Goal: Task Accomplishment & Management: Use online tool/utility

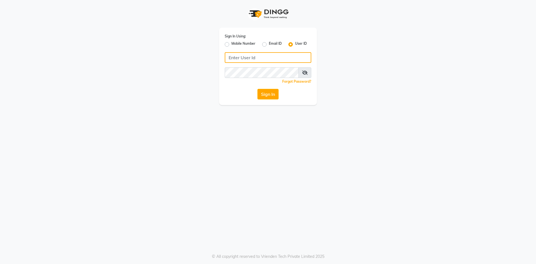
type input "e2600-01"
click at [266, 96] on button "Sign In" at bounding box center [267, 94] width 21 height 11
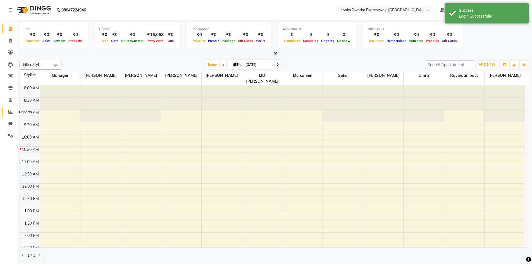
click at [11, 113] on icon at bounding box center [10, 112] width 4 height 4
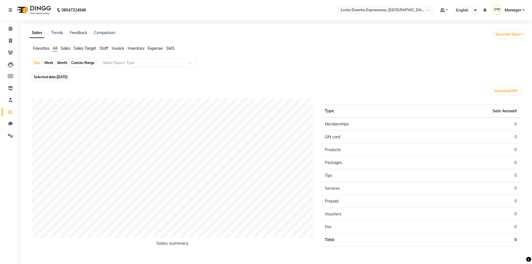
click at [51, 79] on span "Selected date: 04-09-2025" at bounding box center [50, 76] width 37 height 7
select select "9"
select select "2025"
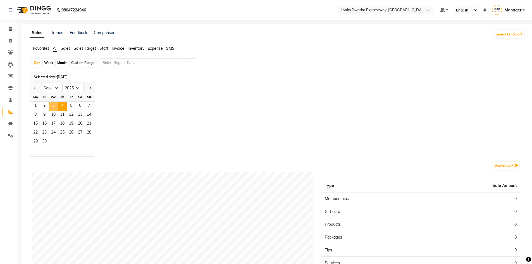
click at [51, 106] on span "3" at bounding box center [53, 106] width 9 height 9
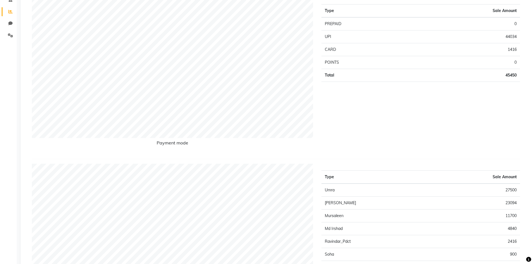
scroll to position [140, 0]
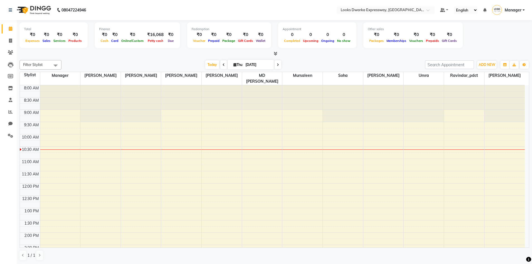
click at [220, 66] on span at bounding box center [223, 64] width 7 height 9
type input "[DATE]"
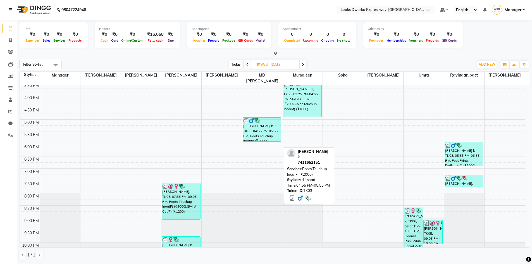
scroll to position [200, 0]
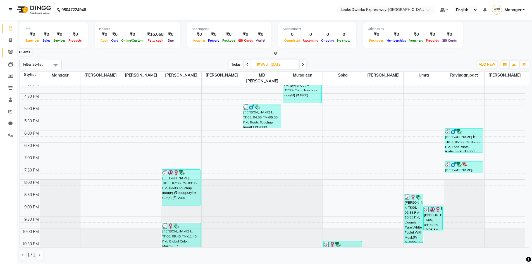
click at [11, 51] on icon at bounding box center [10, 52] width 5 height 4
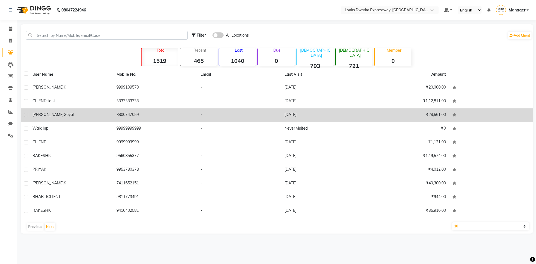
click at [301, 115] on td "[DATE]" at bounding box center [323, 115] width 84 height 14
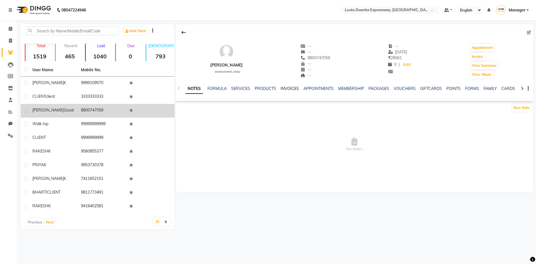
click at [287, 90] on link "INVOICES" at bounding box center [290, 88] width 18 height 5
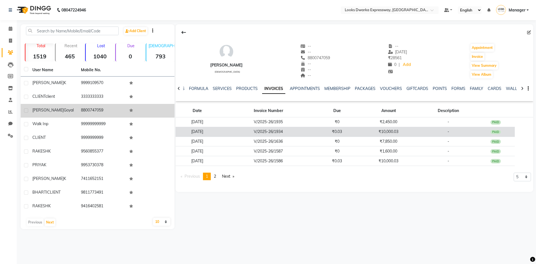
click at [393, 130] on td "₹10,000.03" at bounding box center [388, 132] width 64 height 10
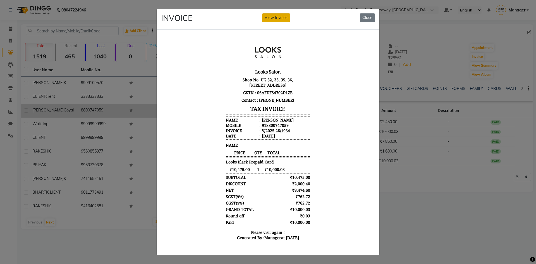
click at [275, 18] on button "View Invoice" at bounding box center [276, 17] width 28 height 9
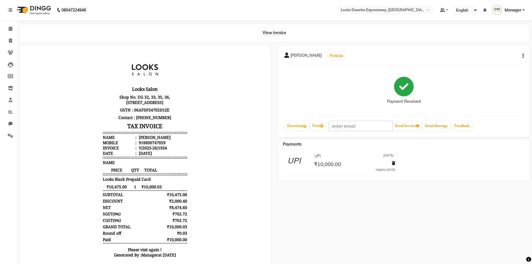
click at [523, 56] on icon "button" at bounding box center [522, 56] width 1 height 0
click at [514, 58] on div "Edit Item Staff" at bounding box center [500, 55] width 27 height 7
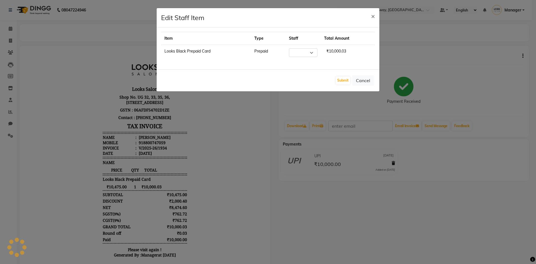
select select "43631"
click at [374, 17] on span "×" at bounding box center [373, 16] width 4 height 8
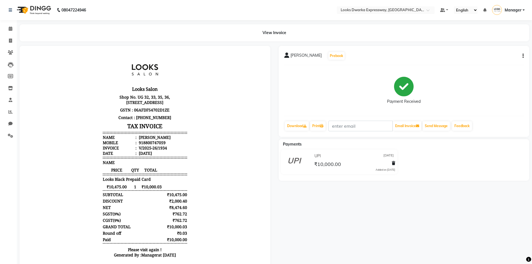
click at [521, 54] on button "button" at bounding box center [521, 56] width 3 height 6
click at [522, 56] on button "button" at bounding box center [521, 56] width 3 height 6
click at [522, 56] on icon "button" at bounding box center [522, 56] width 1 height 0
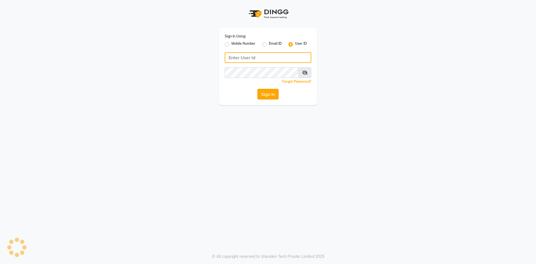
type input "e2600-01"
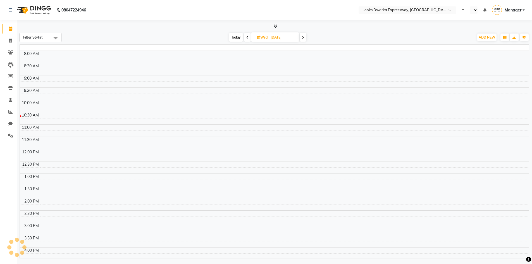
select select "en"
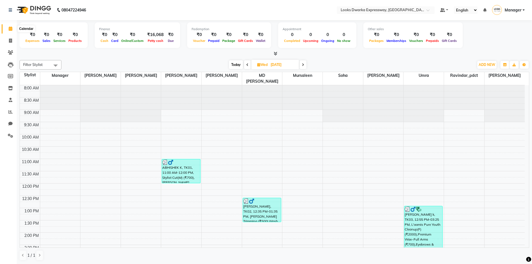
click at [11, 28] on icon at bounding box center [11, 29] width 4 height 4
click at [244, 64] on span at bounding box center [247, 64] width 7 height 9
type input "[DATE]"
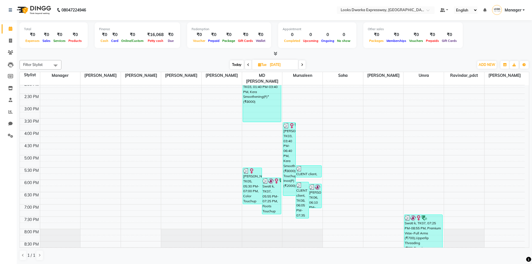
scroll to position [161, 0]
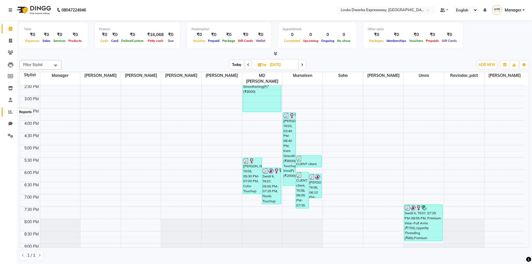
click at [13, 111] on span at bounding box center [11, 112] width 10 height 6
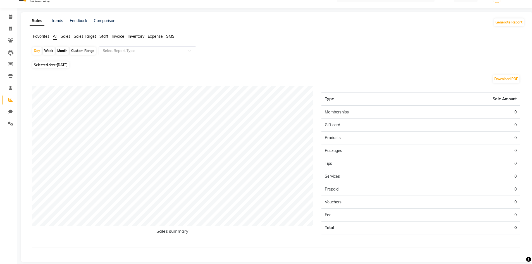
scroll to position [18, 0]
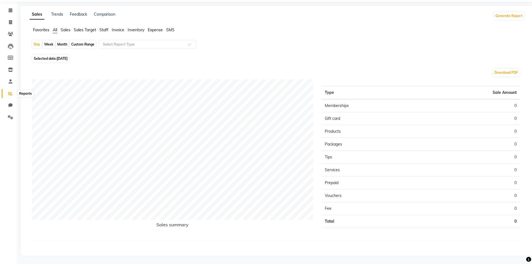
click at [9, 92] on icon at bounding box center [10, 93] width 4 height 4
click at [9, 11] on icon at bounding box center [11, 10] width 4 height 4
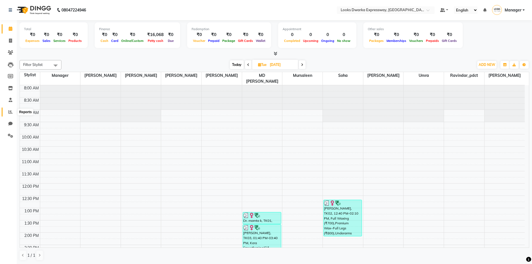
click at [12, 113] on icon at bounding box center [10, 112] width 4 height 4
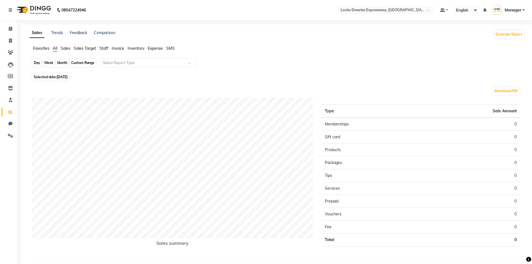
click at [38, 63] on div "Day" at bounding box center [36, 63] width 9 height 8
select select "9"
select select "2025"
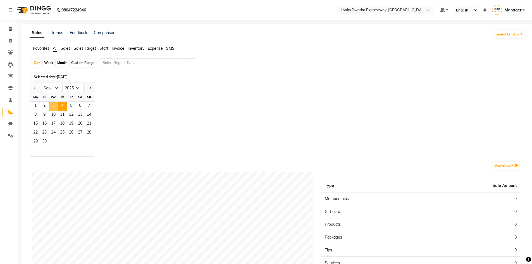
click at [53, 104] on span "3" at bounding box center [53, 106] width 9 height 9
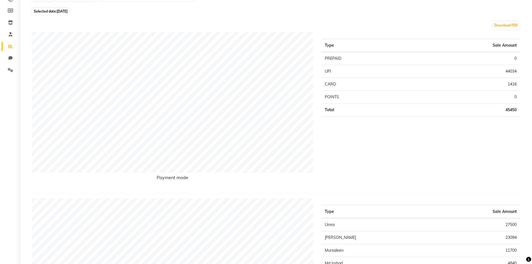
scroll to position [167, 0]
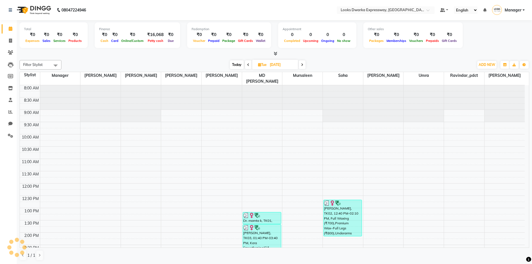
scroll to position [49, 0]
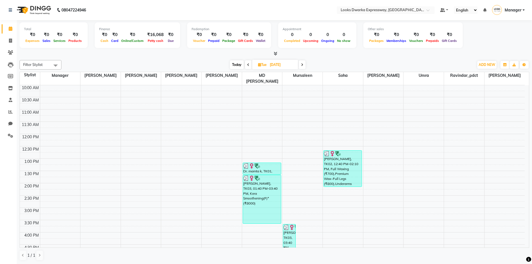
click at [300, 64] on span at bounding box center [302, 64] width 7 height 9
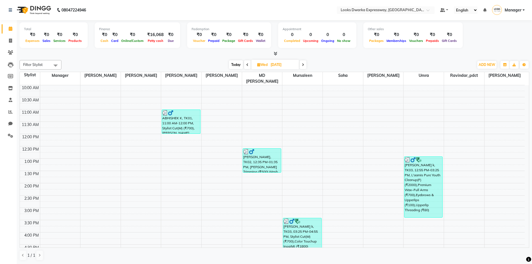
click at [303, 63] on span at bounding box center [303, 64] width 7 height 9
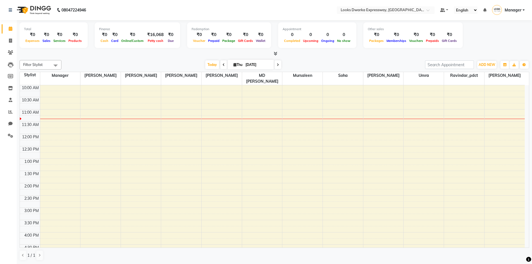
click at [223, 64] on icon at bounding box center [223, 64] width 2 height 3
type input "[DATE]"
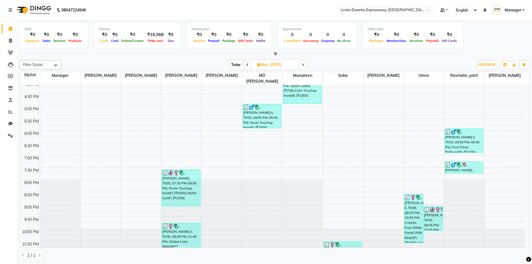
scroll to position [0, 0]
drag, startPoint x: 276, startPoint y: 186, endPoint x: 271, endPoint y: 180, distance: 7.1
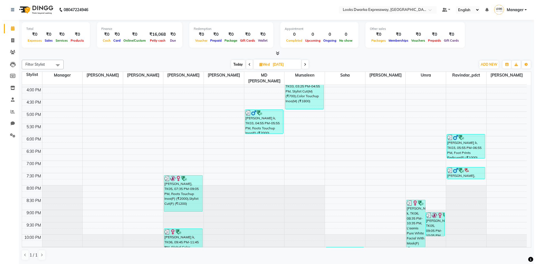
scroll to position [200, 0]
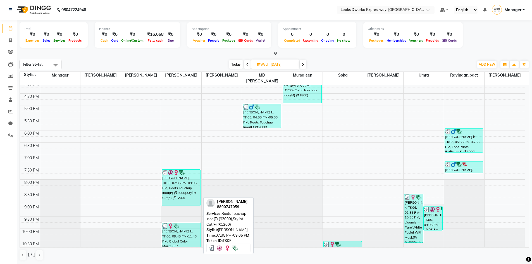
click at [176, 173] on div "[PERSON_NAME], TK05, 07:35 PM-09:05 PM, Roots Touchup Inoa(F) (₹2000),Stylist C…" at bounding box center [181, 187] width 38 height 36
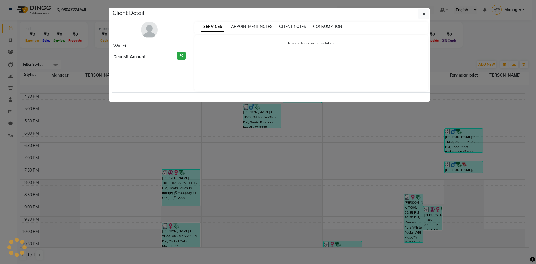
select select "3"
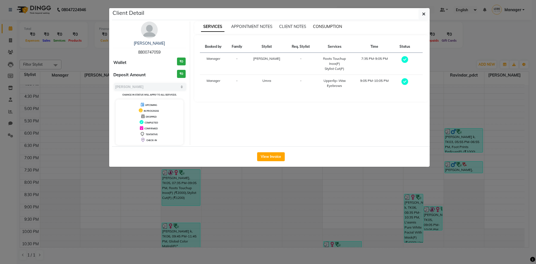
click at [329, 24] on span "CONSUMPTION" at bounding box center [327, 26] width 29 height 5
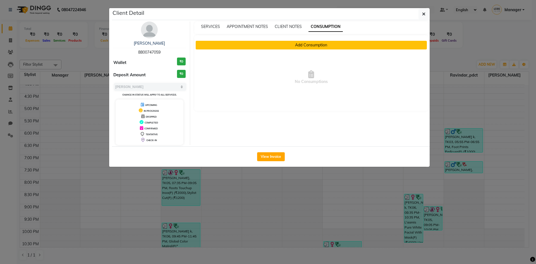
click at [313, 46] on button "Add Consumption" at bounding box center [311, 45] width 231 height 9
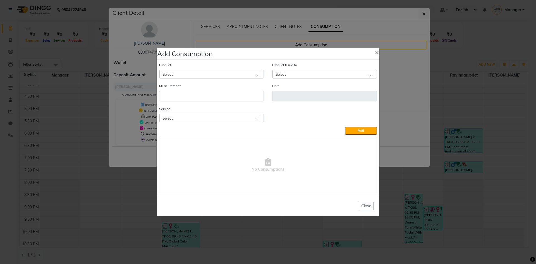
click at [233, 72] on div "Select" at bounding box center [210, 74] width 102 height 8
type input "i"
type input "5 inoa"
click at [178, 136] on label "5 Inoa" at bounding box center [170, 135] width 16 height 5
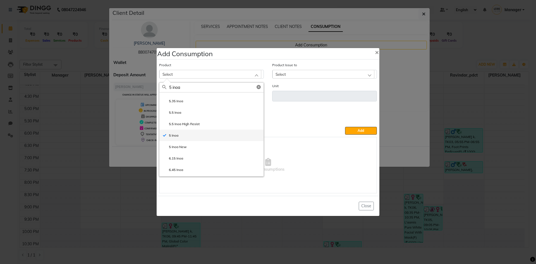
type input "ML"
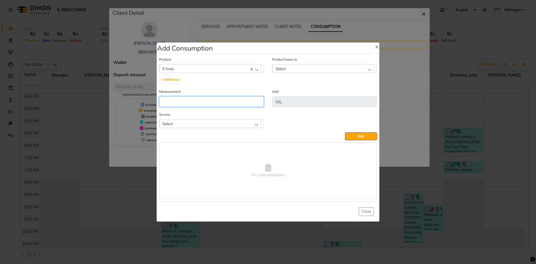
click at [193, 98] on input "number" at bounding box center [211, 101] width 105 height 11
type input "20"
click at [253, 123] on div "Select" at bounding box center [210, 123] width 102 height 8
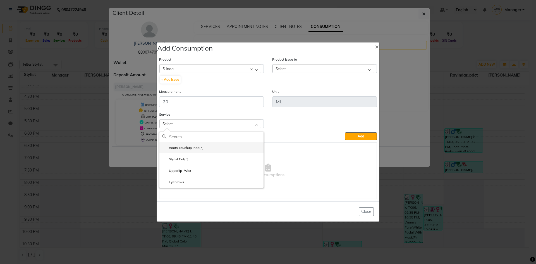
click at [233, 145] on li "Roots Touchup Inoa(F)" at bounding box center [211, 147] width 104 height 11
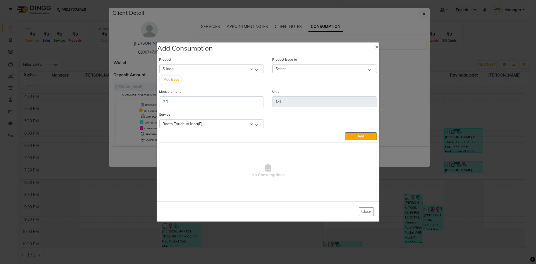
click at [306, 71] on div "Select" at bounding box center [323, 68] width 102 height 8
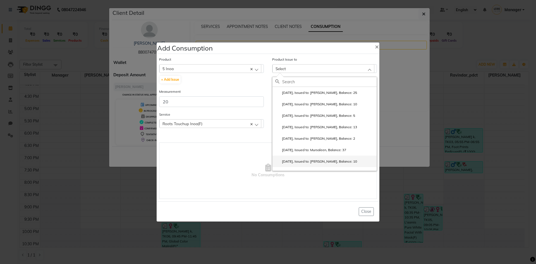
click at [318, 162] on label "[DATE], Issued to: [PERSON_NAME], Balance: 10" at bounding box center [316, 161] width 82 height 5
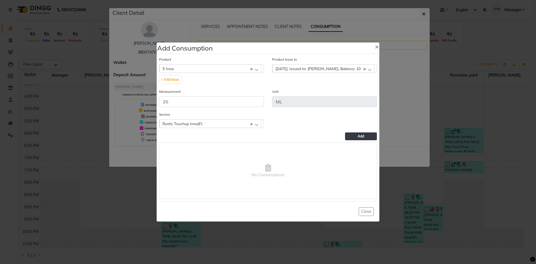
click at [371, 136] on button "Add" at bounding box center [361, 136] width 32 height 8
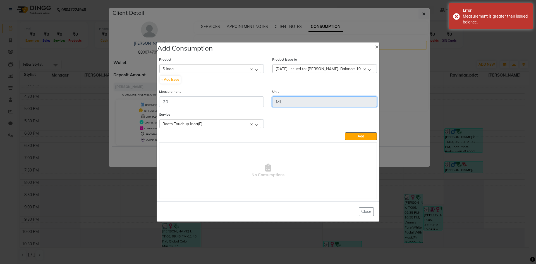
click at [283, 102] on input "ML" at bounding box center [324, 101] width 105 height 11
click at [368, 70] on div "[DATE], Issued to: [PERSON_NAME], Balance: 10" at bounding box center [323, 68] width 102 height 8
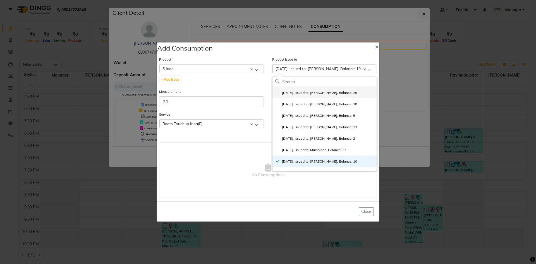
click at [336, 92] on label "[DATE], Issued to: [PERSON_NAME], Balance: 25" at bounding box center [316, 92] width 82 height 5
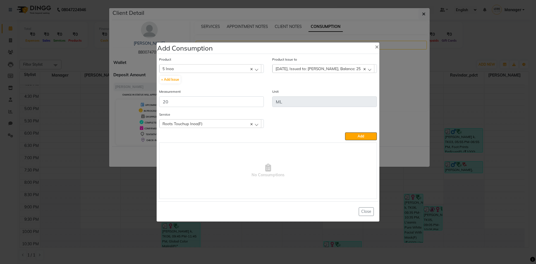
click at [358, 134] on button "Add" at bounding box center [361, 136] width 32 height 8
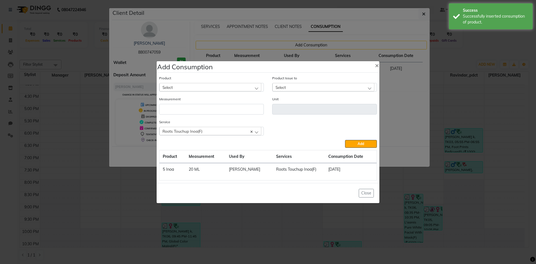
click at [257, 84] on div "Select" at bounding box center [210, 87] width 102 height 8
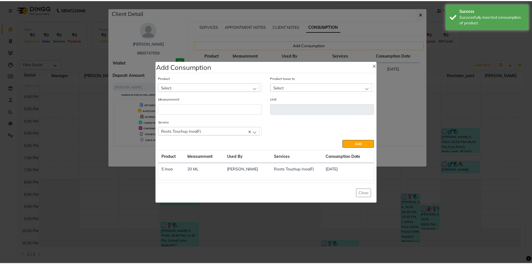
scroll to position [0, 0]
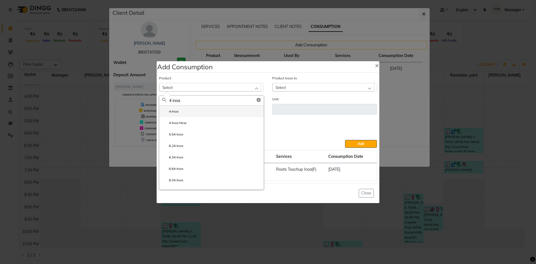
type input "4 inoa"
click at [197, 112] on li "4 Inoa" at bounding box center [211, 111] width 104 height 11
type input "ML"
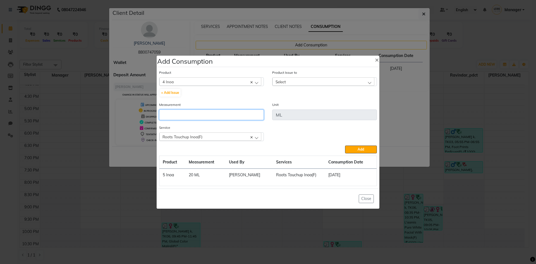
click at [197, 111] on input "number" at bounding box center [211, 114] width 105 height 11
type input "20"
click at [337, 81] on div "Select" at bounding box center [323, 81] width 102 height 8
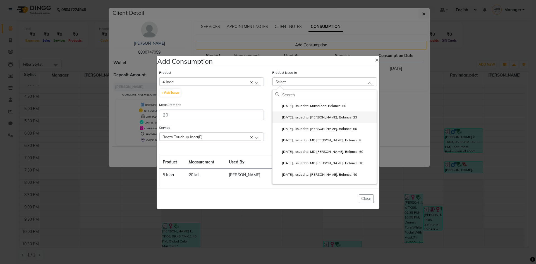
click at [324, 118] on label "[DATE], Issued to: [PERSON_NAME], Balance: 23" at bounding box center [316, 117] width 82 height 5
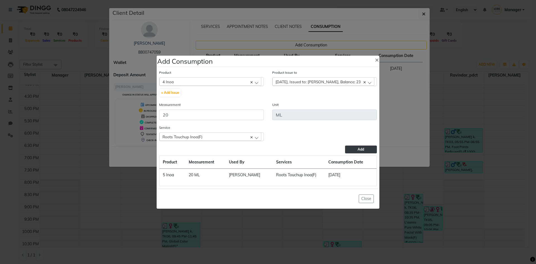
click at [362, 151] on span "Add" at bounding box center [361, 149] width 6 height 4
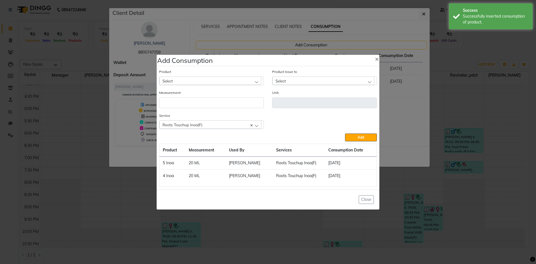
click at [257, 80] on div "Select" at bounding box center [210, 80] width 102 height 8
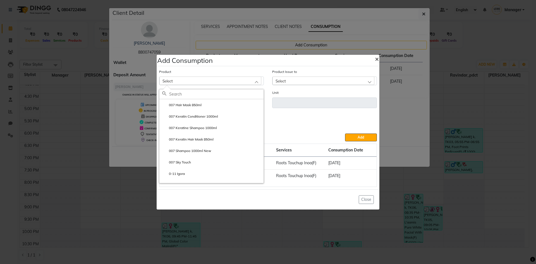
click at [375, 58] on span "×" at bounding box center [377, 58] width 4 height 8
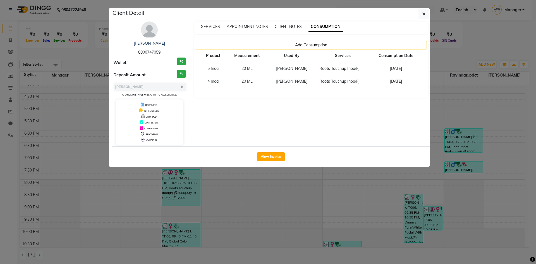
click at [291, 179] on ngb-modal-window "Client Detail [PERSON_NAME] 8800747059 Wallet ₹0 Deposit Amount ₹0 Select MARK …" at bounding box center [268, 132] width 536 height 264
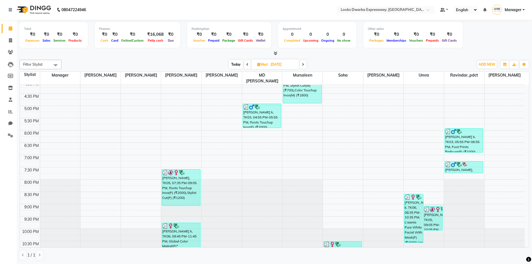
click at [10, 24] on link "Calendar" at bounding box center [8, 28] width 13 height 9
click at [488, 65] on span "ADD NEW" at bounding box center [486, 64] width 16 height 4
click at [488, 107] on link "Add Client" at bounding box center [474, 103] width 44 height 7
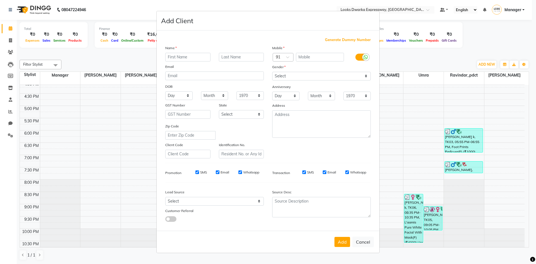
click at [11, 30] on ngb-modal-window "Add Client Generate Dummy Number Name Email DOB Day 01 02 03 04 05 06 07 08 09 …" at bounding box center [268, 132] width 536 height 264
click at [20, 86] on ngb-modal-window "Add Client Generate Dummy Number Name Email DOB Day 01 02 03 04 05 06 07 08 09 …" at bounding box center [268, 132] width 536 height 264
click at [145, 128] on ngb-modal-window "Add Client Generate Dummy Number Name Email DOB Day 01 02 03 04 05 06 07 08 09 …" at bounding box center [268, 132] width 536 height 264
click at [365, 240] on button "Cancel" at bounding box center [362, 241] width 21 height 11
select select
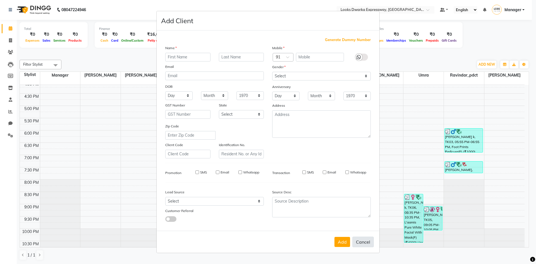
select select
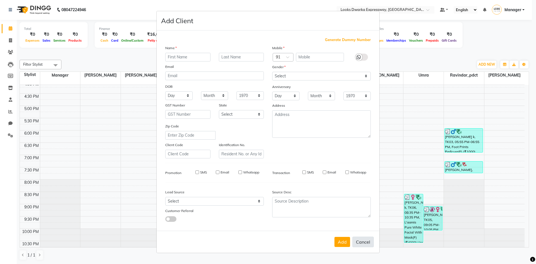
select select
checkbox input "false"
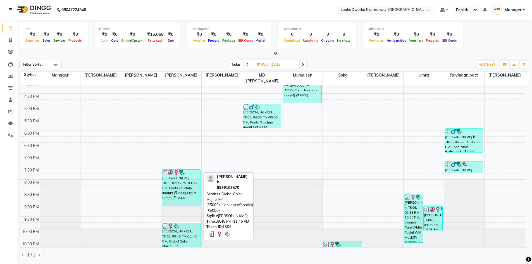
click at [178, 239] on div "[PERSON_NAME] k, TK06, 09:45 PM-11:45 PM, Global Color Majirel(F)* (₹5000),High…" at bounding box center [181, 238] width 38 height 30
select select "3"
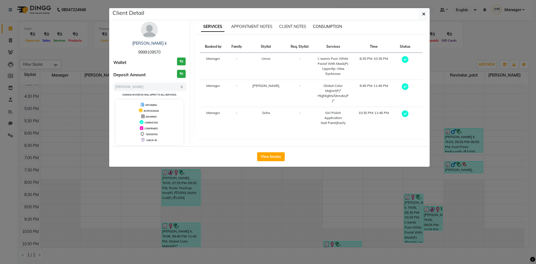
click at [331, 26] on span "CONSUMPTION" at bounding box center [327, 26] width 29 height 5
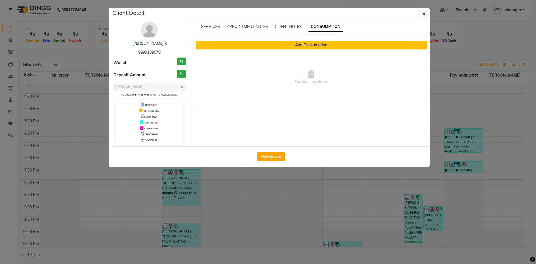
click at [315, 42] on button "Add Consumption" at bounding box center [311, 45] width 231 height 9
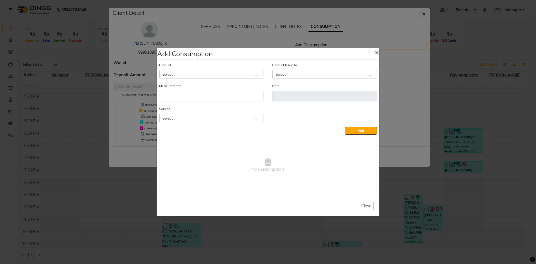
click at [376, 52] on span "×" at bounding box center [377, 52] width 4 height 8
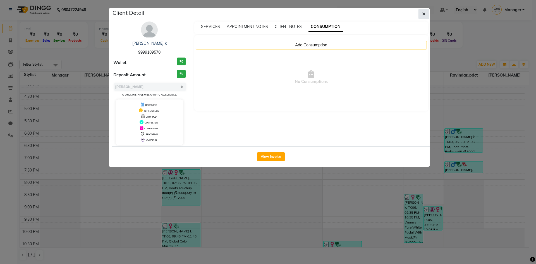
click at [422, 14] on icon "button" at bounding box center [423, 14] width 3 height 4
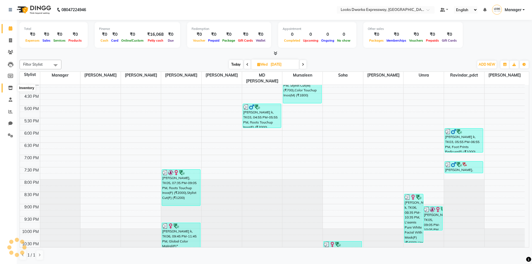
click at [10, 88] on icon at bounding box center [10, 88] width 5 height 4
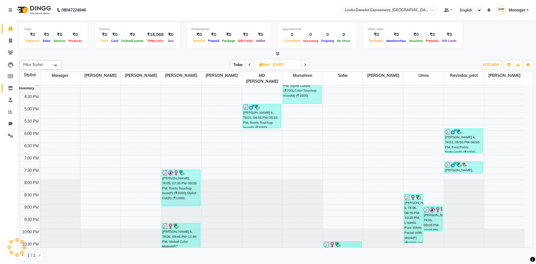
select select
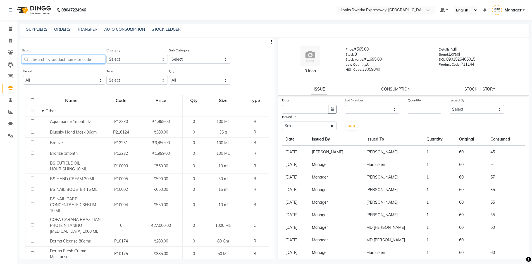
click at [49, 61] on input "text" at bounding box center [63, 59] width 83 height 9
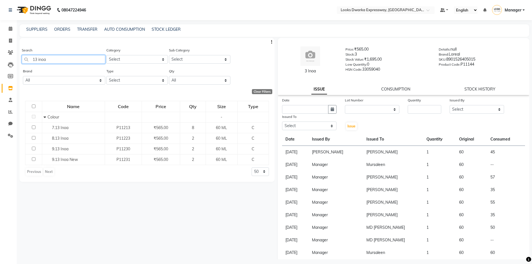
click at [62, 61] on input "13 inoa" at bounding box center [63, 59] width 83 height 9
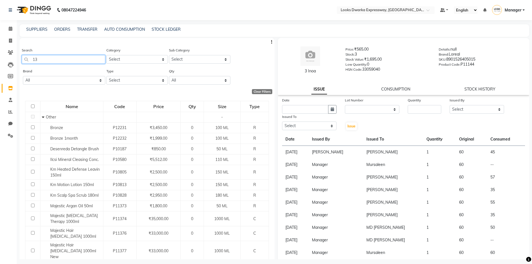
click at [69, 59] on input "13" at bounding box center [63, 59] width 83 height 9
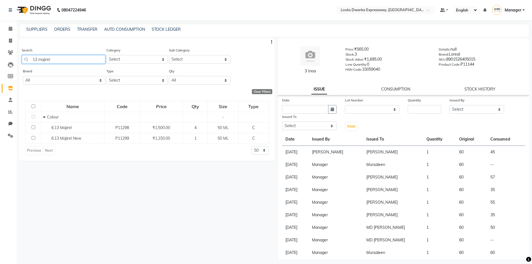
scroll to position [4, 0]
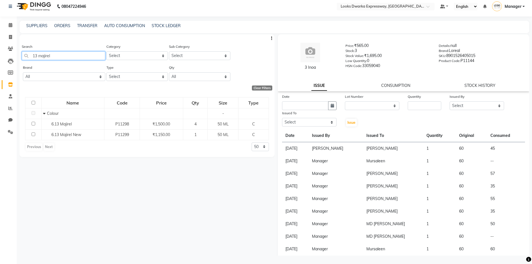
click at [58, 52] on input "13 majirel" at bounding box center [63, 55] width 83 height 9
click at [59, 58] on input "13 majirel" at bounding box center [63, 55] width 83 height 9
type input "1"
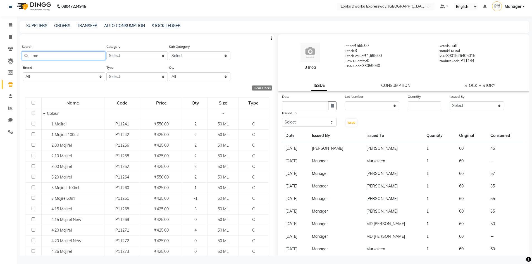
type input "m"
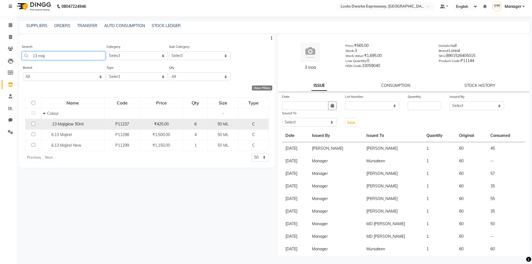
type input "13 maj"
click at [32, 123] on input "checkbox" at bounding box center [34, 124] width 4 height 4
checkbox input "true"
select select
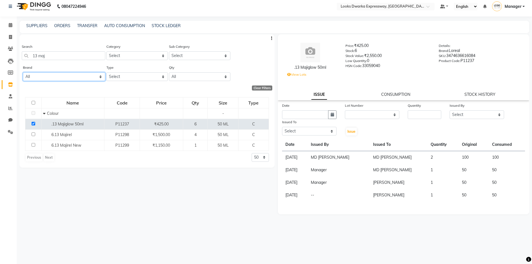
click at [32, 72] on select "All 1821 Aeronot Amazon Series American Crew Aminu Body Oil Asthetic [MEDICAL_D…" at bounding box center [64, 76] width 82 height 9
click at [99, 74] on select "All 1821 Aeronot Amazon Series American Crew Aminu Body Oil Asthetic [MEDICAL_D…" at bounding box center [64, 76] width 82 height 9
click at [157, 53] on select "Select Skin Personal Care Hair Threading Loreal Bio Top Cons. Bio Top Retail Co…" at bounding box center [136, 55] width 61 height 9
click at [321, 115] on input "text" at bounding box center [305, 114] width 46 height 9
select select "9"
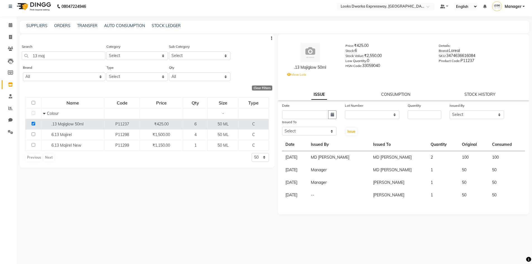
select select "2025"
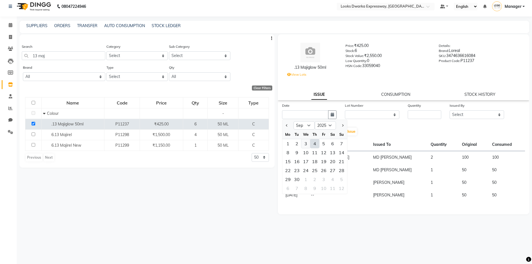
click at [306, 144] on div "3" at bounding box center [305, 143] width 9 height 9
type input "[DATE]"
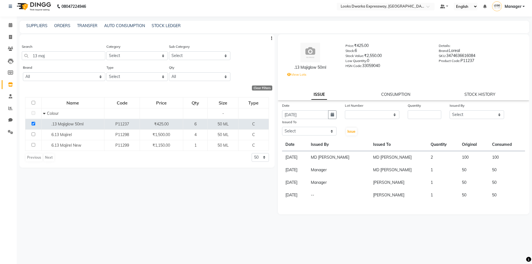
click at [361, 110] on div "Lot Number" at bounding box center [372, 106] width 54 height 8
click at [324, 129] on select "Select Manager MD [PERSON_NAME] [PERSON_NAME] [PERSON_NAME] [PERSON_NAME] Soha …" at bounding box center [309, 131] width 54 height 9
select select "43631"
click at [282, 127] on select "Select Manager MD [PERSON_NAME] [PERSON_NAME] [PERSON_NAME] [PERSON_NAME] Soha …" at bounding box center [309, 131] width 54 height 9
click at [330, 132] on select "Select Manager MD [PERSON_NAME] [PERSON_NAME] [PERSON_NAME] [PERSON_NAME] Soha …" at bounding box center [309, 131] width 54 height 9
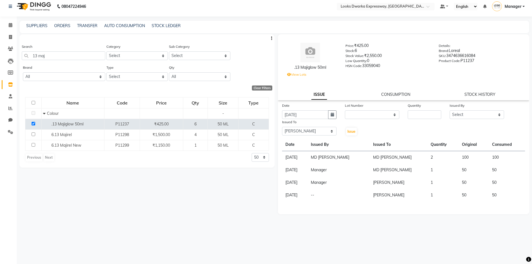
click at [369, 124] on div "Date [DATE] Lot Number None 2 / [DATE] Quantity Issued By Select Manager MD [PE…" at bounding box center [403, 118] width 251 height 33
click at [474, 112] on select "Select Manager MD [PERSON_NAME] [PERSON_NAME] [PERSON_NAME] [PERSON_NAME] Soha …" at bounding box center [476, 114] width 54 height 9
select select "43631"
click at [449, 110] on select "Select Manager MD [PERSON_NAME] [PERSON_NAME] [PERSON_NAME] [PERSON_NAME] Soha …" at bounding box center [476, 114] width 54 height 9
click at [419, 110] on div "Quantity" at bounding box center [424, 106] width 33 height 8
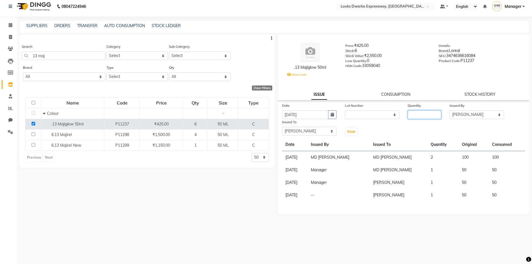
click at [418, 117] on input "number" at bounding box center [424, 114] width 33 height 9
type input "3"
click at [351, 132] on span "Issue" at bounding box center [351, 131] width 8 height 4
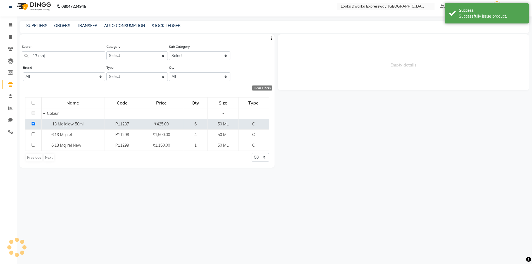
select select
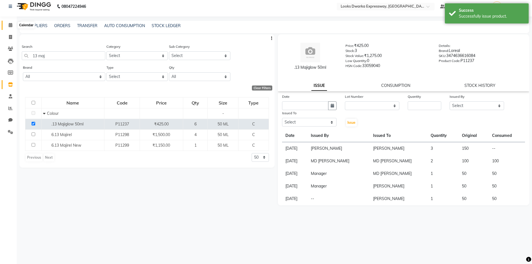
click at [8, 23] on span at bounding box center [11, 25] width 10 height 6
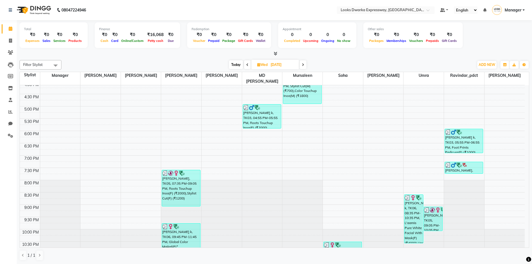
scroll to position [200, 0]
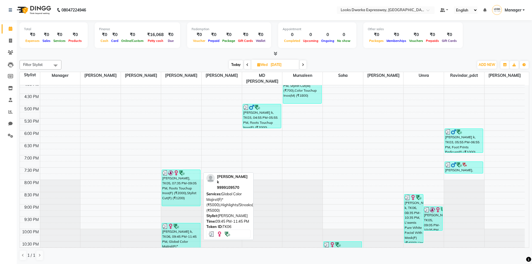
click at [167, 233] on div "[PERSON_NAME] k, TK06, 09:45 PM-11:45 PM, Global Color Majirel(F)* (₹5000),High…" at bounding box center [181, 238] width 38 height 30
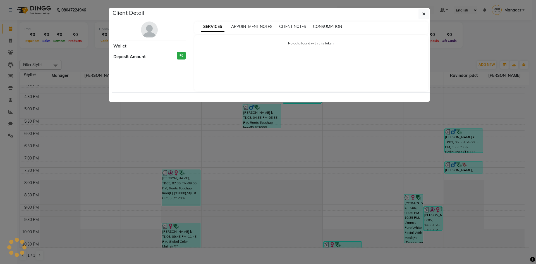
click at [167, 233] on ngb-modal-window "Client Detail Wallet Deposit Amount ₹0 SERVICES APPOINTMENT NOTES CLIENT NOTES …" at bounding box center [268, 132] width 536 height 264
select select "3"
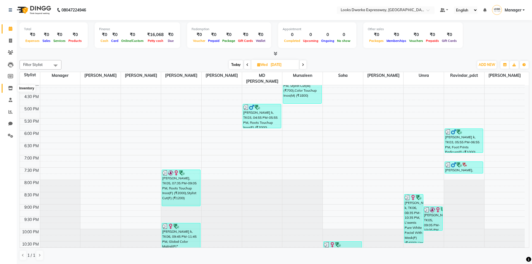
click at [11, 86] on icon at bounding box center [10, 88] width 5 height 4
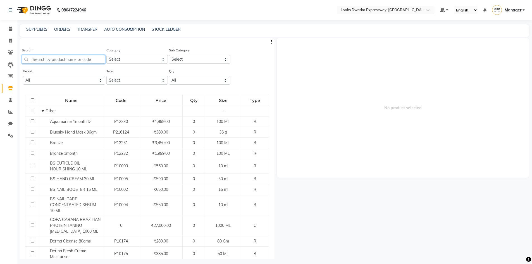
click at [61, 60] on input "text" at bounding box center [63, 59] width 83 height 9
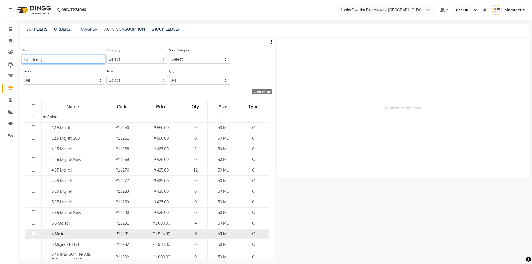
type input "5 maj"
click at [32, 233] on input "checkbox" at bounding box center [34, 233] width 4 height 4
checkbox input "true"
select select
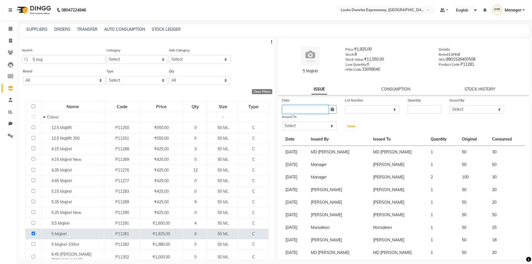
click at [308, 109] on input "text" at bounding box center [305, 109] width 46 height 9
select select "9"
select select "2025"
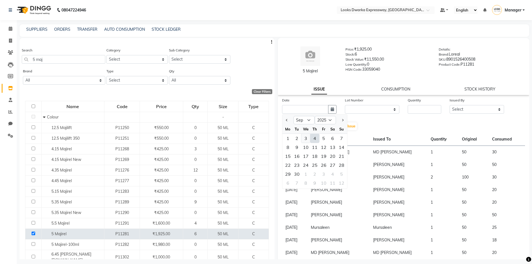
click at [304, 136] on div "3" at bounding box center [305, 138] width 9 height 9
type input "[DATE]"
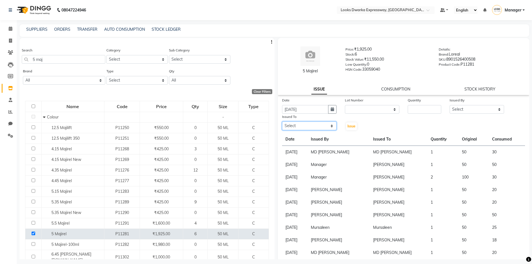
click at [316, 125] on select "Select Manager MD [PERSON_NAME] [PERSON_NAME] [PERSON_NAME] [PERSON_NAME] Soha …" at bounding box center [309, 125] width 54 height 9
select select "43631"
click at [282, 121] on select "Select Manager MD [PERSON_NAME] [PERSON_NAME] [PERSON_NAME] [PERSON_NAME] Soha …" at bounding box center [309, 125] width 54 height 9
click at [410, 108] on input "number" at bounding box center [424, 109] width 33 height 9
type input "1"
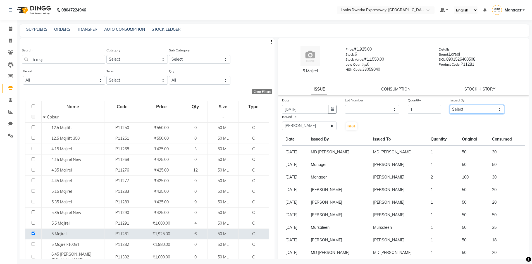
click at [495, 107] on select "Select Manager MD [PERSON_NAME] [PERSON_NAME] [PERSON_NAME] [PERSON_NAME] Soha …" at bounding box center [476, 109] width 54 height 9
select select "43631"
click at [449, 105] on select "Select Manager MD [PERSON_NAME] [PERSON_NAME] [PERSON_NAME] [PERSON_NAME] Soha …" at bounding box center [476, 109] width 54 height 9
click at [351, 127] on span "Issue" at bounding box center [351, 126] width 8 height 4
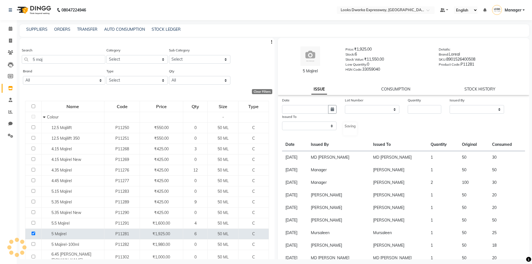
select select
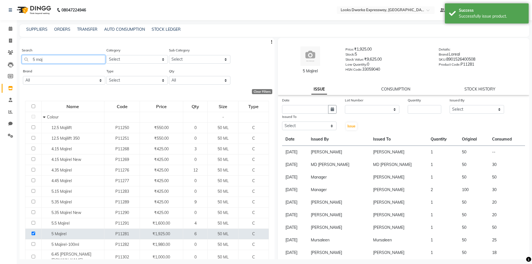
click at [76, 57] on input "5 maj" at bounding box center [63, 59] width 83 height 9
type input "5"
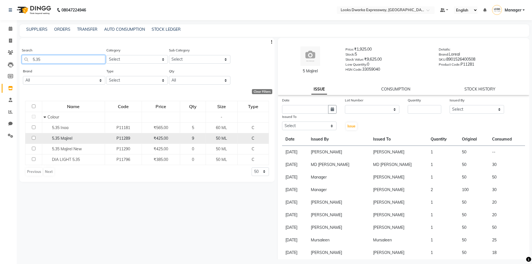
type input "5.35"
click at [33, 136] on input "checkbox" at bounding box center [34, 138] width 4 height 4
checkbox input "true"
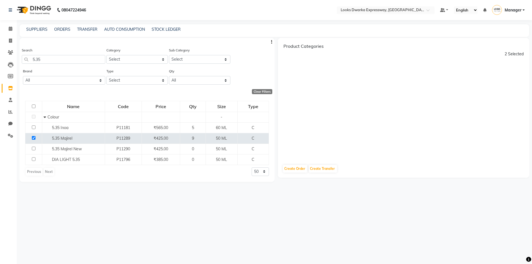
click at [301, 152] on div "Product Categories 2 Selected" at bounding box center [403, 99] width 251 height 122
click at [88, 60] on input "5.35" at bounding box center [63, 59] width 83 height 9
type input "5"
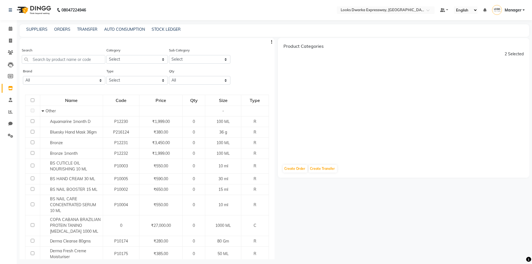
click at [0, 22] on div "Calendar Invoice Clients Leads Members Inventory Staff Reports Chat Settings Co…" at bounding box center [37, 137] width 75 height 243
click at [9, 28] on icon at bounding box center [11, 29] width 4 height 4
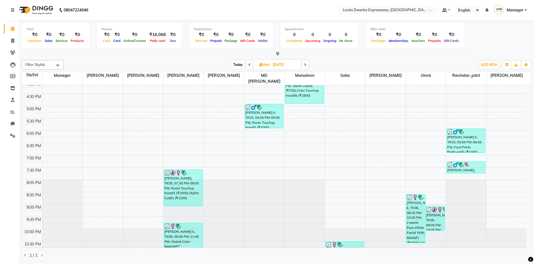
scroll to position [0, 0]
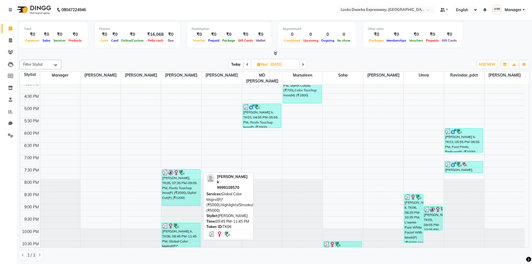
click at [176, 229] on div "[PERSON_NAME] k, TK06, 09:45 PM-11:45 PM, Global Color Majirel(F)* (₹5000),High…" at bounding box center [181, 238] width 38 height 30
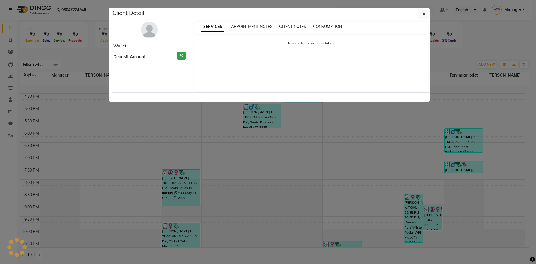
select select "3"
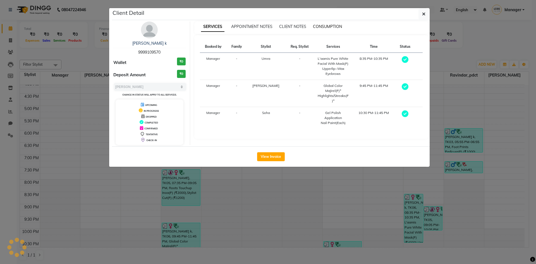
click at [334, 26] on span "CONSUMPTION" at bounding box center [327, 26] width 29 height 5
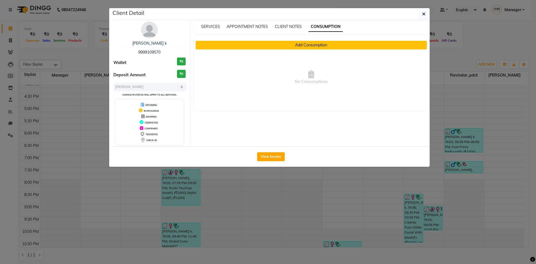
click at [299, 46] on button "Add Consumption" at bounding box center [311, 45] width 231 height 9
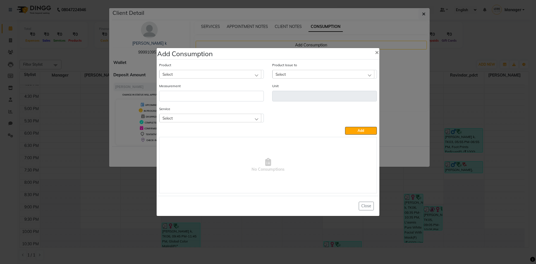
click at [208, 75] on div "Select" at bounding box center [210, 74] width 102 height 8
type input "13 [PERSON_NAME]"
click at [202, 96] on li ".13 Majiglow 50ml" at bounding box center [211, 97] width 104 height 11
type input "ML"
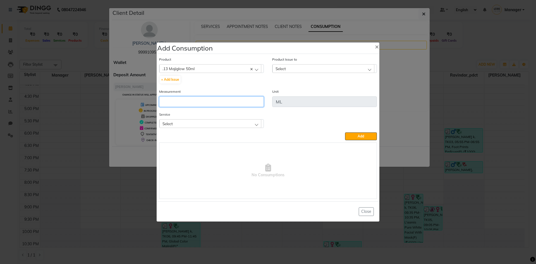
click at [200, 101] on input "number" at bounding box center [211, 101] width 105 height 11
type input "130"
click at [312, 65] on div "Select" at bounding box center [323, 68] width 102 height 8
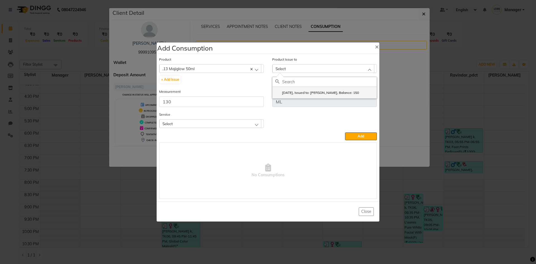
click at [318, 90] on li "[DATE], Issued to: [PERSON_NAME], Balance: 150" at bounding box center [324, 92] width 104 height 11
click at [258, 124] on div "Select" at bounding box center [210, 123] width 102 height 8
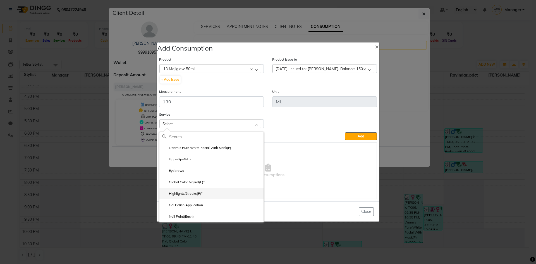
click at [187, 195] on label "Highlights/Streaks(F)*" at bounding box center [182, 193] width 40 height 5
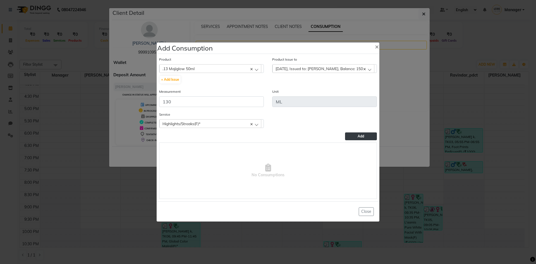
click at [354, 134] on button "Add" at bounding box center [361, 136] width 32 height 8
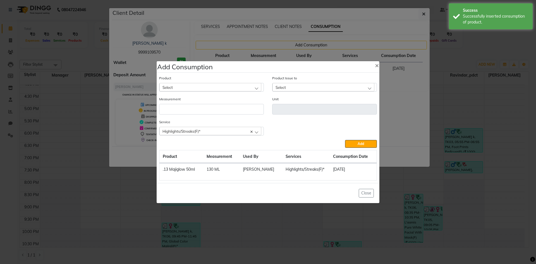
click at [211, 86] on div "Select" at bounding box center [210, 87] width 102 height 8
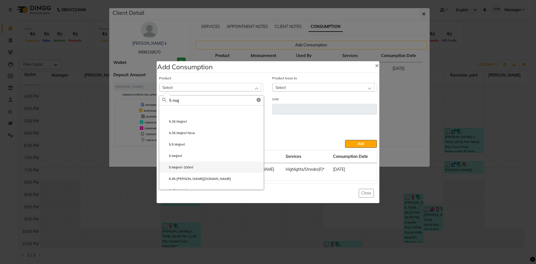
scroll to position [84, 0]
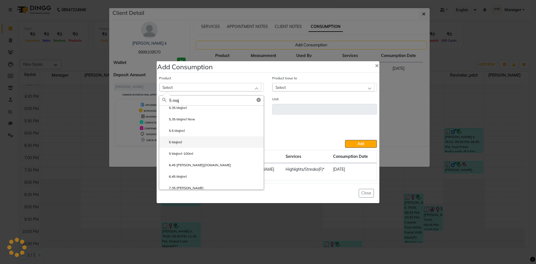
type input "5 maj"
click at [188, 139] on li "5 Majirel" at bounding box center [211, 141] width 104 height 11
type input "ML"
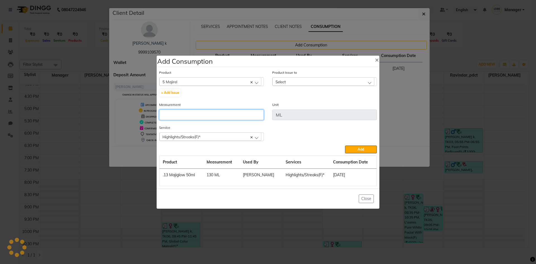
click at [199, 110] on input "number" at bounding box center [211, 114] width 105 height 11
click at [284, 79] on span "Select" at bounding box center [281, 81] width 10 height 5
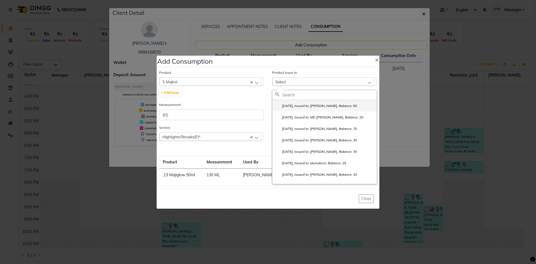
click at [296, 106] on label "[DATE], Issued to: [PERSON_NAME], Balance: 50" at bounding box center [316, 105] width 82 height 5
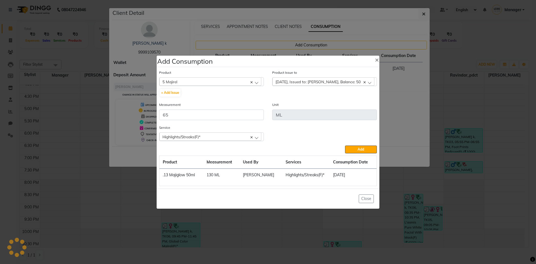
click at [250, 137] on div "Highlights/Streaks(F)*" at bounding box center [210, 136] width 102 height 8
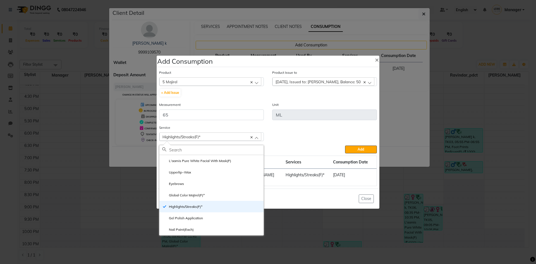
click at [210, 194] on li "Global Color Majirel(F)*" at bounding box center [211, 194] width 104 height 11
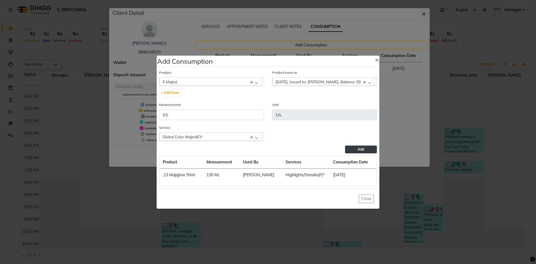
click at [365, 150] on button "Add" at bounding box center [361, 149] width 32 height 8
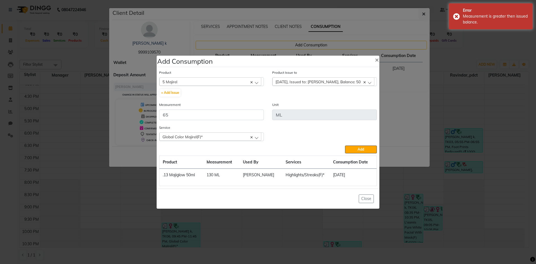
click at [370, 82] on div "[DATE], Issued to: [PERSON_NAME], Balance: 50" at bounding box center [323, 81] width 102 height 8
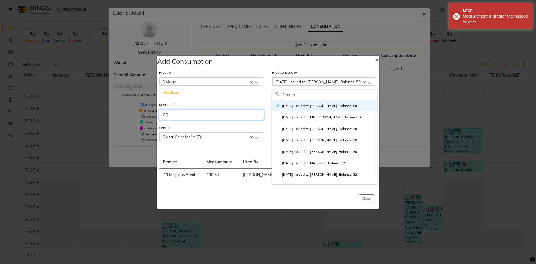
click at [199, 113] on input "65" at bounding box center [211, 114] width 105 height 11
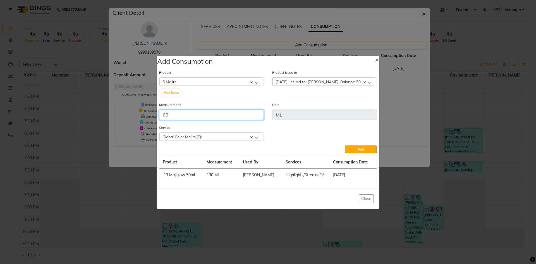
type input "6"
type input "50"
click at [359, 147] on button "Add" at bounding box center [361, 149] width 32 height 8
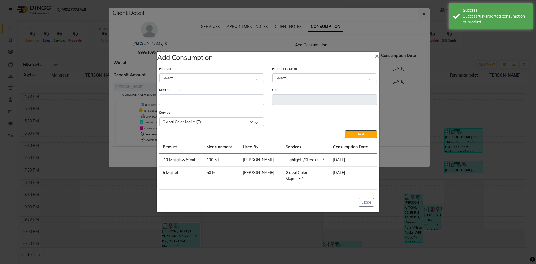
click at [173, 78] on span "Select" at bounding box center [167, 77] width 10 height 5
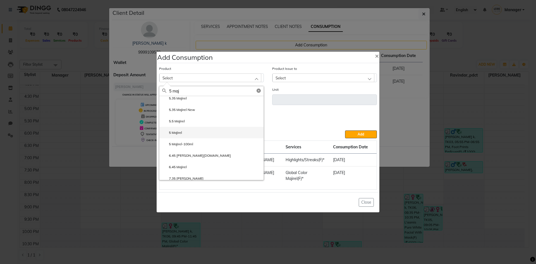
type input "5 maj"
click at [194, 128] on li "5 Majirel" at bounding box center [211, 132] width 104 height 11
type input "ML"
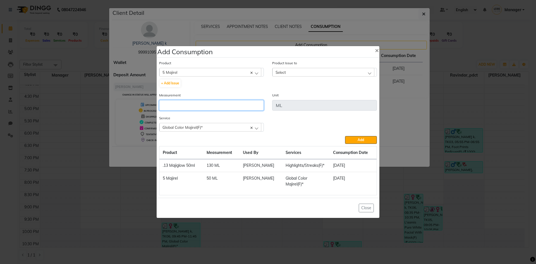
click at [185, 102] on input "number" at bounding box center [211, 105] width 105 height 11
type input "15"
click at [357, 67] on div "Product Issue to Select [DATE], Issued to: MD [PERSON_NAME], Balance: 20 [DATE]…" at bounding box center [324, 68] width 105 height 16
click at [362, 69] on div "Select" at bounding box center [323, 72] width 102 height 8
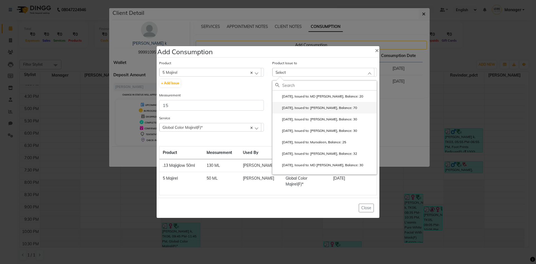
click at [351, 107] on label "[DATE], Issued to: [PERSON_NAME], Balance: 70" at bounding box center [316, 107] width 82 height 5
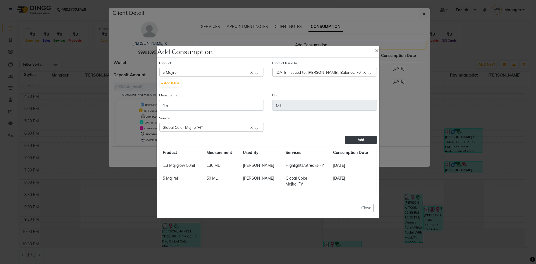
click at [358, 141] on span "Add" at bounding box center [361, 140] width 6 height 4
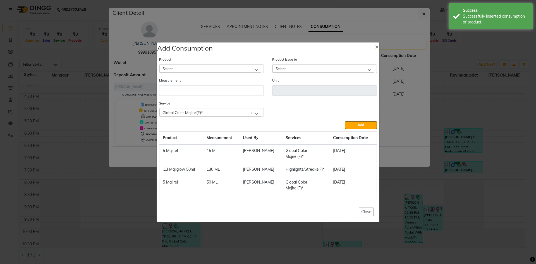
click at [257, 68] on div "Select" at bounding box center [210, 68] width 102 height 8
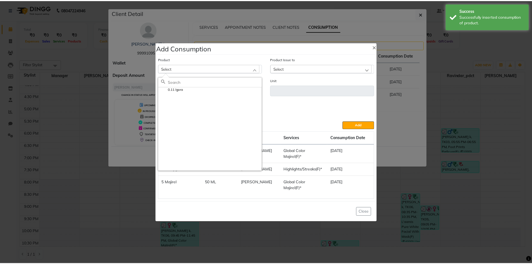
scroll to position [0, 0]
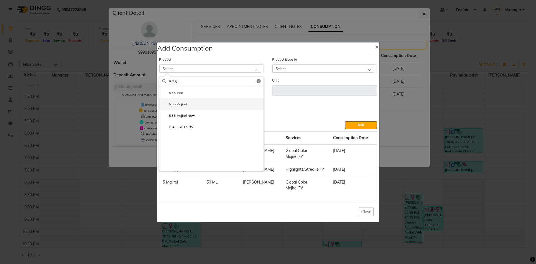
type input "5.35"
click at [208, 102] on li "5.35 Majirel" at bounding box center [211, 103] width 104 height 11
type input "ML"
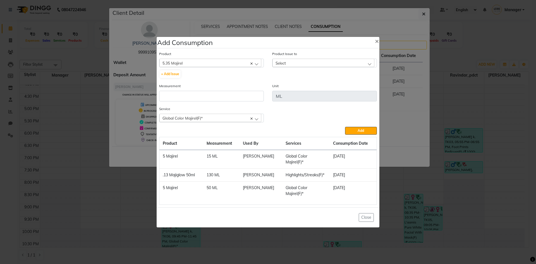
click at [303, 62] on div "Select" at bounding box center [323, 63] width 102 height 8
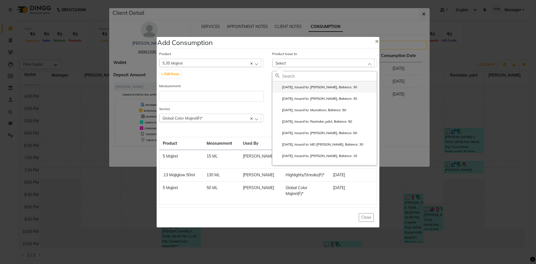
click at [300, 86] on label "[DATE], Issued to: [PERSON_NAME], Balance: 30" at bounding box center [316, 87] width 82 height 5
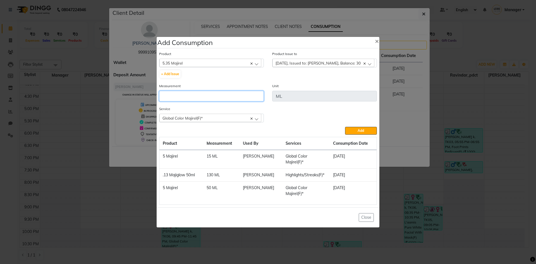
click at [163, 95] on input "number" at bounding box center [211, 96] width 105 height 11
type input "50"
click at [363, 63] on div "[DATE], Issued to: [PERSON_NAME], Balance: 30" at bounding box center [323, 63] width 102 height 8
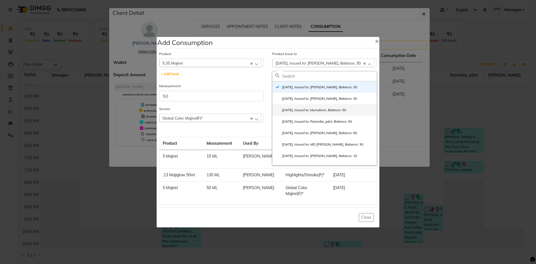
click at [346, 108] on label "[DATE], Issued to: Mursaleen, Balance: 50" at bounding box center [310, 109] width 71 height 5
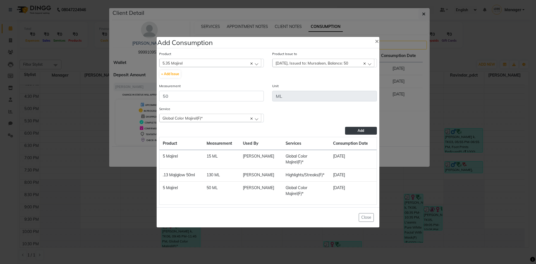
click at [362, 130] on span "Add" at bounding box center [361, 130] width 6 height 4
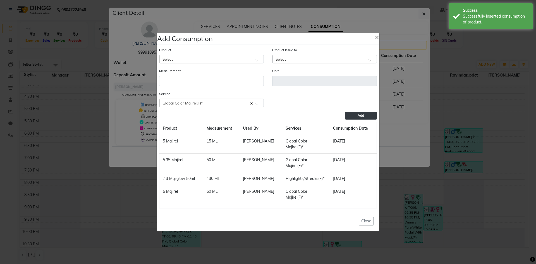
click at [224, 57] on div "Select" at bounding box center [210, 59] width 102 height 8
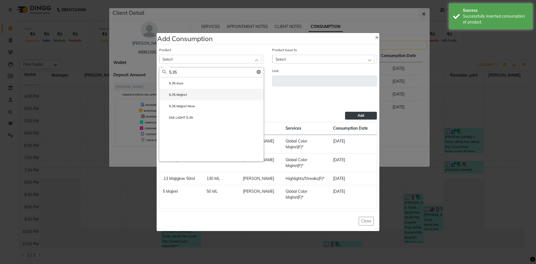
type input "5.35"
click at [212, 94] on li "5.35 Majirel" at bounding box center [211, 94] width 104 height 11
type input "ML"
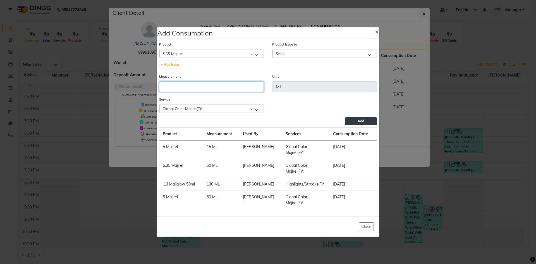
click at [190, 90] on input "number" at bounding box center [211, 86] width 105 height 11
type input "15"
click at [315, 53] on div "Select" at bounding box center [323, 53] width 102 height 8
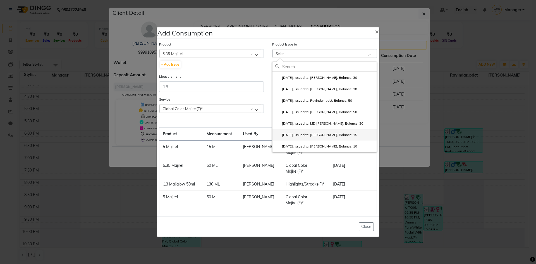
click at [314, 134] on label "[DATE], Issued to: [PERSON_NAME], Balance: 15" at bounding box center [316, 134] width 82 height 5
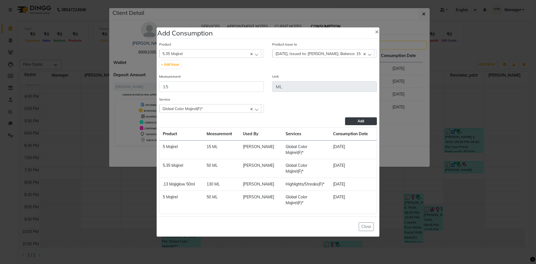
click at [365, 121] on button "Add" at bounding box center [361, 121] width 32 height 8
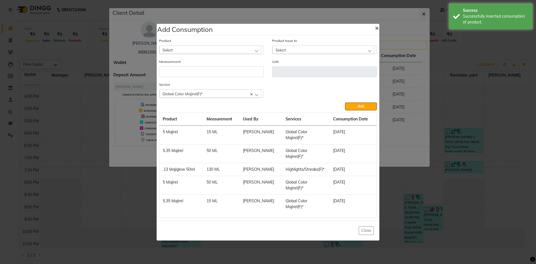
click at [377, 26] on span "×" at bounding box center [377, 27] width 4 height 8
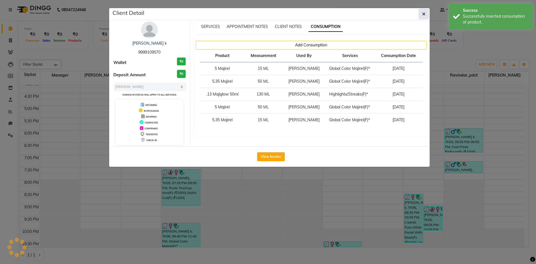
click at [426, 12] on button "button" at bounding box center [423, 14] width 11 height 11
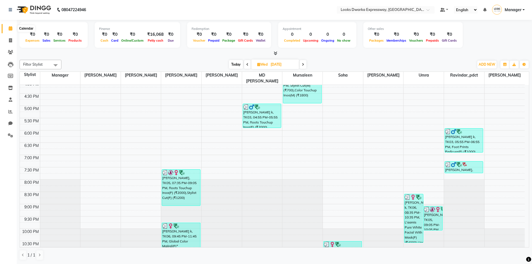
click at [10, 27] on icon at bounding box center [11, 28] width 4 height 4
click at [248, 64] on span at bounding box center [247, 64] width 7 height 9
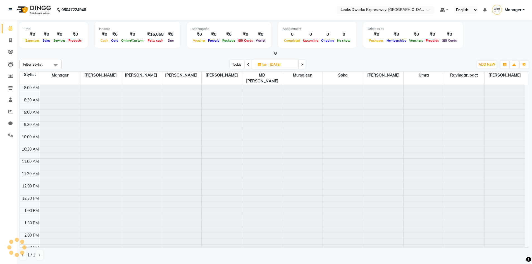
scroll to position [74, 0]
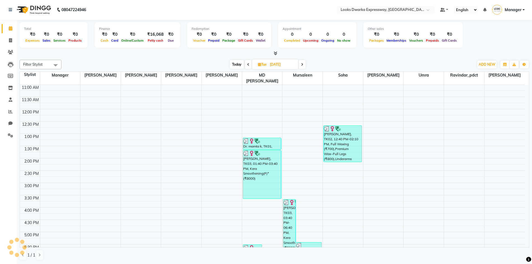
click at [248, 64] on icon at bounding box center [248, 64] width 2 height 3
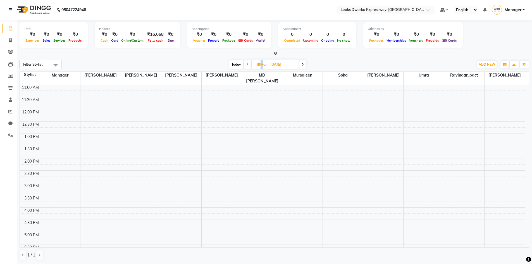
click at [248, 64] on icon at bounding box center [247, 64] width 2 height 3
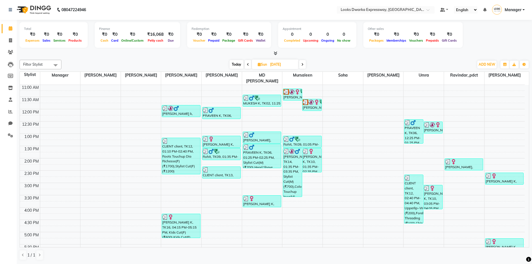
click at [304, 64] on span at bounding box center [302, 64] width 7 height 9
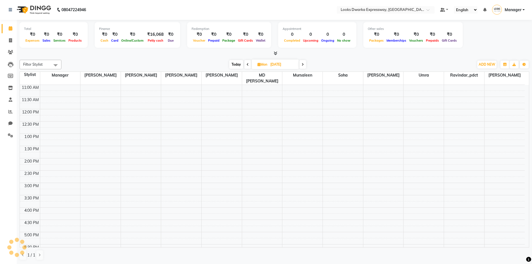
click at [304, 64] on icon at bounding box center [302, 64] width 2 height 3
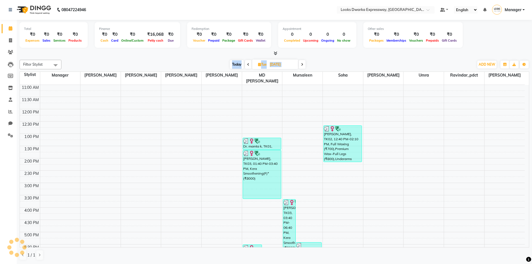
click at [304, 64] on span at bounding box center [302, 64] width 7 height 9
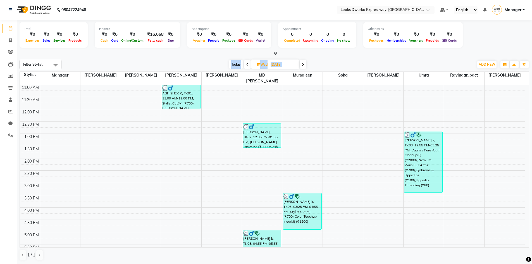
click at [301, 64] on span at bounding box center [303, 64] width 7 height 9
type input "[DATE]"
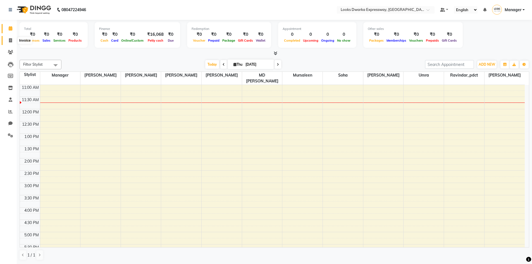
click at [8, 41] on span at bounding box center [11, 40] width 10 height 6
select select "6011"
select select "service"
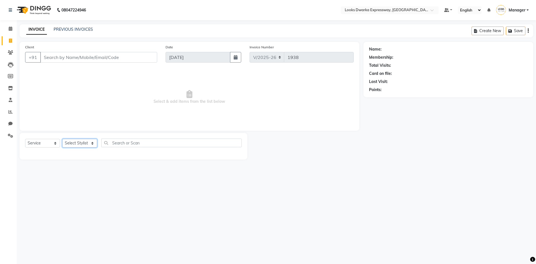
click at [85, 143] on select "Select Stylist Manager MD [PERSON_NAME] [PERSON_NAME] [PERSON_NAME] [PERSON_NAM…" at bounding box center [79, 143] width 35 height 9
select select "43893"
click at [62, 139] on select "Select Stylist Manager MD [PERSON_NAME] [PERSON_NAME] [PERSON_NAME] [PERSON_NAM…" at bounding box center [79, 143] width 35 height 9
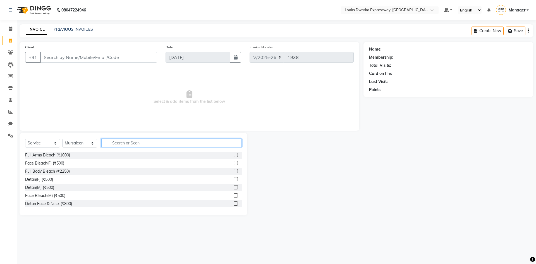
click at [110, 140] on input "text" at bounding box center [171, 142] width 140 height 9
type input "cu"
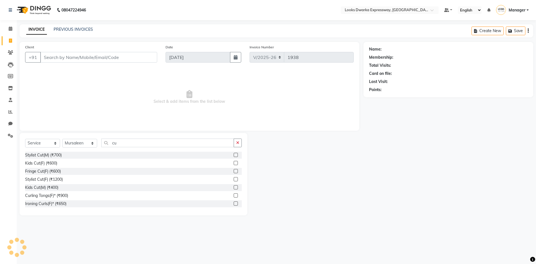
click at [234, 155] on label at bounding box center [236, 155] width 4 height 4
click at [234, 155] on input "checkbox" at bounding box center [236, 155] width 4 height 4
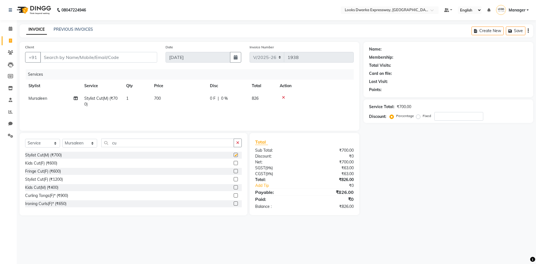
checkbox input "false"
click at [228, 142] on input "cu" at bounding box center [167, 142] width 133 height 9
type input "c"
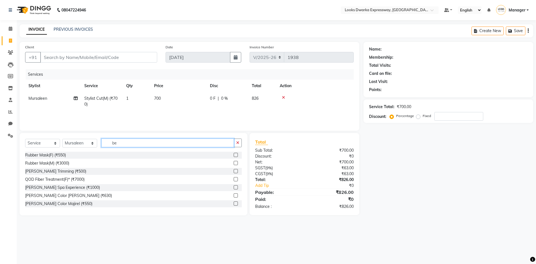
type input "be"
click at [234, 171] on label at bounding box center [236, 171] width 4 height 4
click at [234, 171] on input "checkbox" at bounding box center [236, 171] width 4 height 4
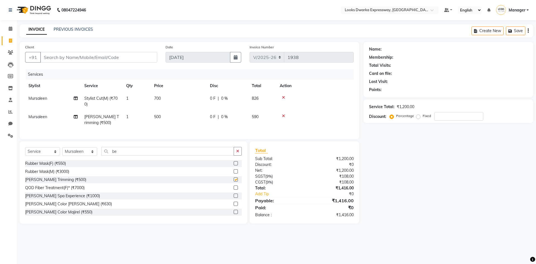
checkbox input "false"
click at [201, 109] on td "700" at bounding box center [179, 101] width 56 height 18
select select "43893"
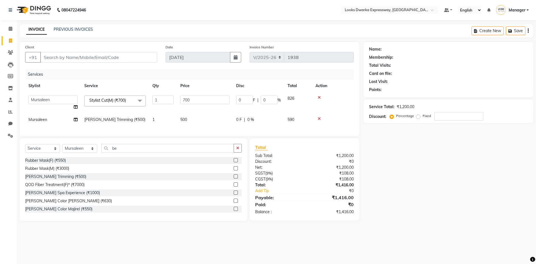
click at [205, 94] on td "700" at bounding box center [205, 102] width 56 height 21
click at [206, 96] on input "700" at bounding box center [204, 99] width 49 height 9
type input "7"
type input "500"
click at [207, 120] on tr "[PERSON_NAME] Trimming (₹500) 1 500 0 F | 0 % 590" at bounding box center [189, 119] width 329 height 13
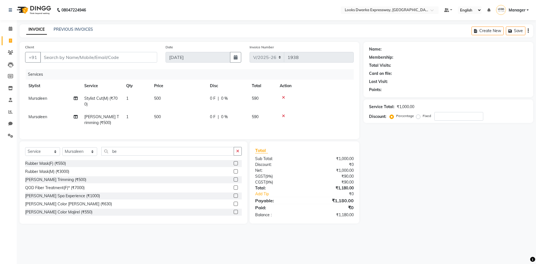
click at [170, 109] on td "500" at bounding box center [179, 101] width 56 height 18
select select "43893"
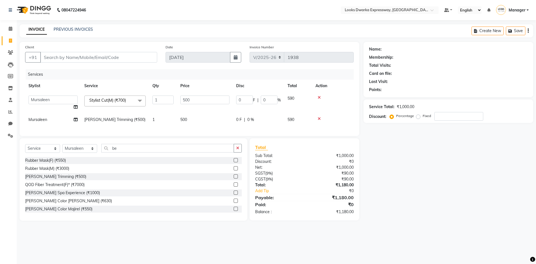
click at [203, 117] on td "500" at bounding box center [205, 119] width 56 height 13
select select "43893"
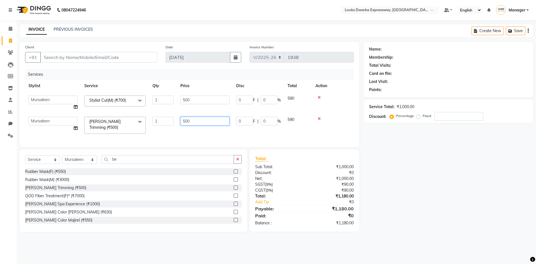
click at [203, 117] on input "500" at bounding box center [204, 121] width 49 height 9
type input "5"
type input "300"
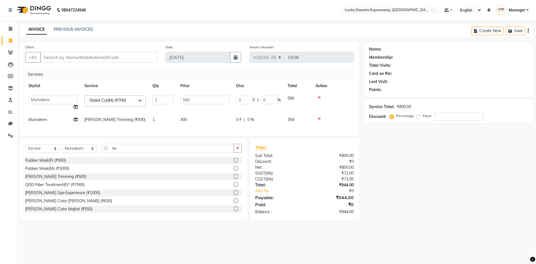
click at [228, 130] on div "Services Stylist Service Qty Price Disc Total Action Manager MD [PERSON_NAME] […" at bounding box center [189, 99] width 329 height 61
click at [74, 59] on input "Client" at bounding box center [98, 57] width 117 height 11
click at [11, 111] on icon at bounding box center [10, 112] width 4 height 4
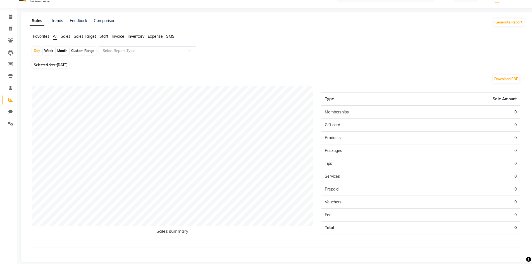
scroll to position [18, 0]
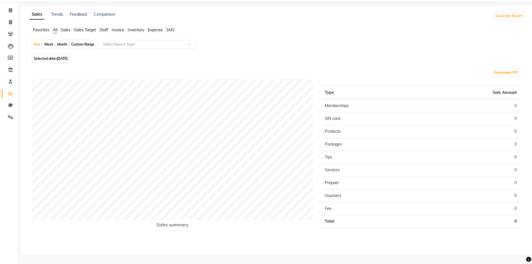
click at [62, 59] on span "[DATE]" at bounding box center [62, 58] width 11 height 4
select select "9"
select select "2025"
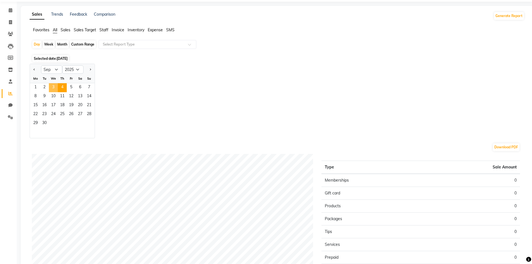
click at [55, 86] on span "3" at bounding box center [53, 87] width 9 height 9
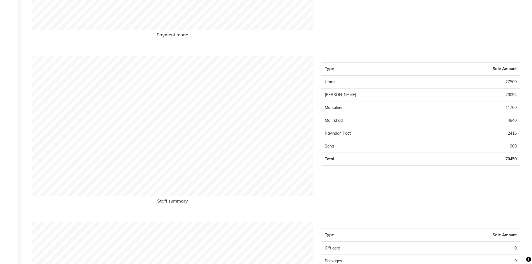
scroll to position [214, 0]
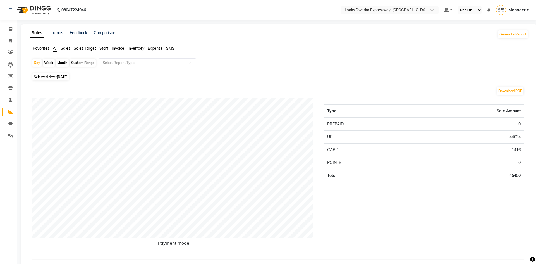
select select "6011"
select select "service"
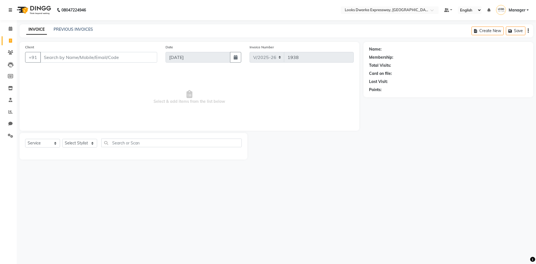
click at [9, 11] on icon at bounding box center [10, 10] width 3 height 4
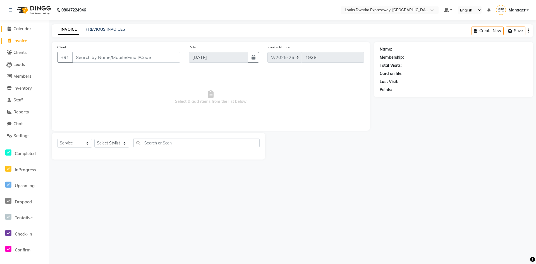
click at [12, 28] on span at bounding box center [9, 29] width 8 height 6
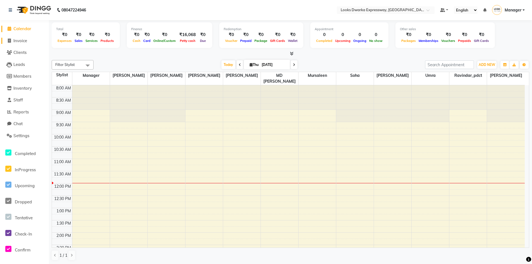
click at [16, 38] on span "Invoice" at bounding box center [20, 40] width 14 height 5
select select "6011"
select select "service"
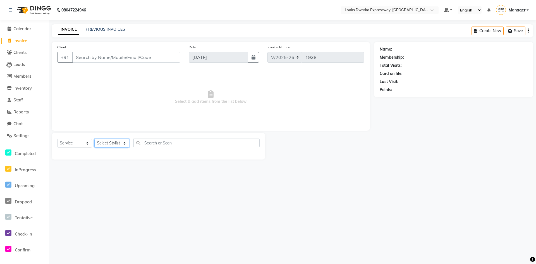
click at [126, 142] on select "Select Stylist Manager MD [PERSON_NAME] [PERSON_NAME] [PERSON_NAME] [PERSON_NAM…" at bounding box center [111, 143] width 35 height 9
select select "43893"
click at [94, 139] on select "Select Stylist Manager MD [PERSON_NAME] [PERSON_NAME] [PERSON_NAME] [PERSON_NAM…" at bounding box center [111, 143] width 35 height 9
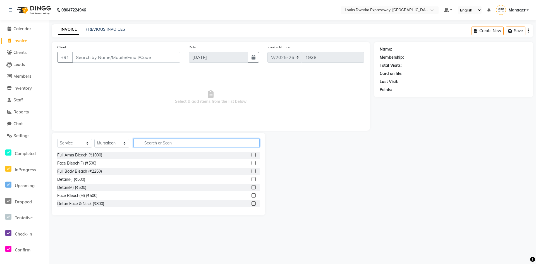
click at [162, 145] on input "text" at bounding box center [196, 142] width 126 height 9
type input "cu"
click at [251, 155] on label at bounding box center [253, 155] width 4 height 4
click at [251, 155] on input "checkbox" at bounding box center [253, 155] width 4 height 4
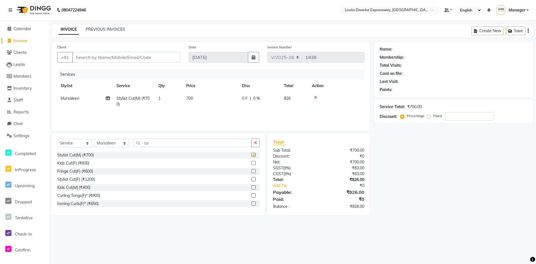
checkbox input "false"
click at [223, 145] on input "cu" at bounding box center [192, 142] width 118 height 9
type input "c"
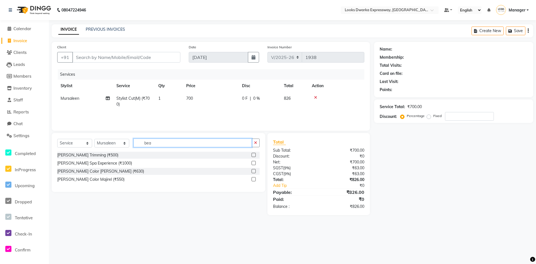
type input "bea"
click at [253, 155] on label at bounding box center [253, 155] width 4 height 4
click at [253, 155] on input "checkbox" at bounding box center [253, 155] width 4 height 4
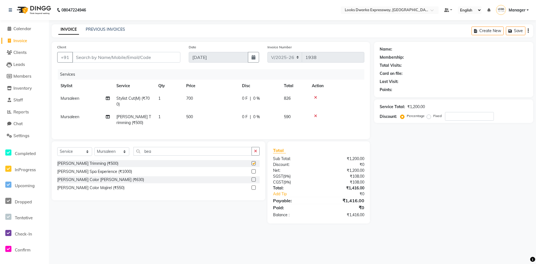
checkbox input "false"
click at [208, 117] on td "500" at bounding box center [211, 120] width 56 height 18
select select "43893"
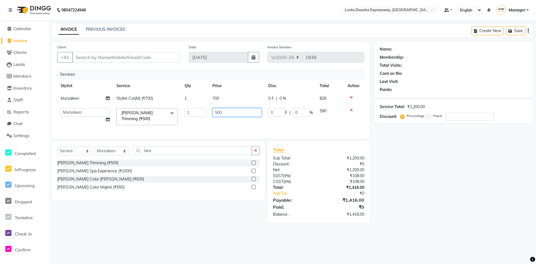
click at [239, 109] on input "500" at bounding box center [236, 112] width 49 height 9
type input "5"
type input "300"
click at [229, 97] on td "700" at bounding box center [237, 98] width 56 height 13
select select "43893"
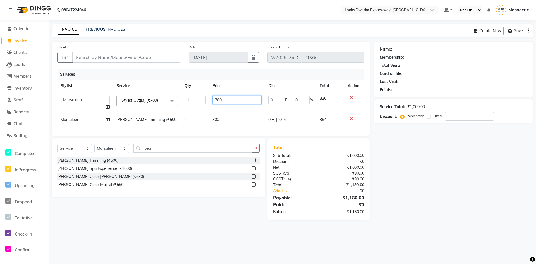
click at [246, 97] on input "700" at bounding box center [236, 99] width 49 height 9
type input "7"
type input "500"
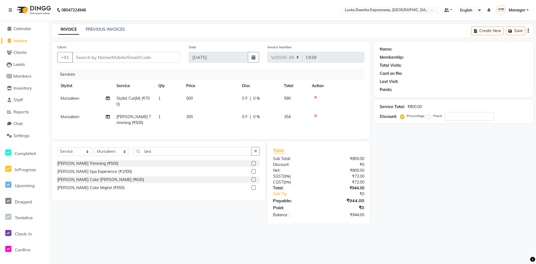
click at [240, 121] on tr "[PERSON_NAME] Trimming (₹500) 1 300 0 F | 0 % 354" at bounding box center [210, 120] width 307 height 18
click at [102, 59] on input "Client" at bounding box center [126, 57] width 108 height 11
click at [87, 56] on input "Client" at bounding box center [126, 57] width 108 height 11
click at [91, 60] on input "Client" at bounding box center [126, 57] width 108 height 11
click at [92, 55] on input "Client" at bounding box center [126, 57] width 108 height 11
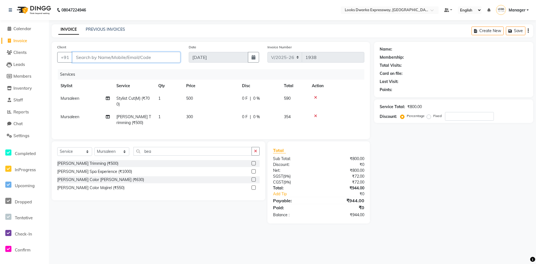
type input "9"
type input "0"
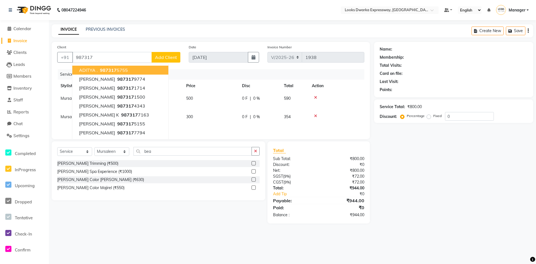
drag, startPoint x: 153, startPoint y: 50, endPoint x: 136, endPoint y: 63, distance: 21.3
click at [143, 58] on div "Client [PHONE_NUMBER] ADITYA . 987317 5755 Monika 987317 9774 [PERSON_NAME] 987…" at bounding box center [118, 55] width 131 height 23
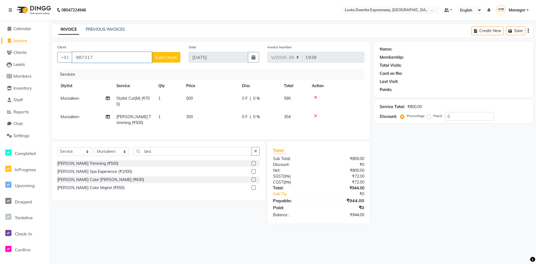
click at [136, 55] on input "987317" at bounding box center [112, 57] width 80 height 11
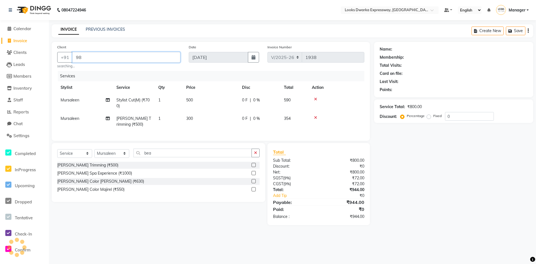
type input "9"
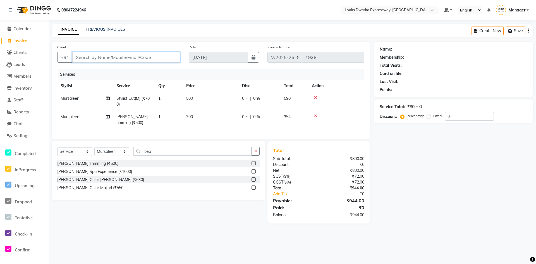
click at [136, 55] on input "Client" at bounding box center [126, 57] width 108 height 11
click at [109, 55] on input "Client" at bounding box center [126, 57] width 108 height 11
drag, startPoint x: 109, startPoint y: 55, endPoint x: 523, endPoint y: 217, distance: 444.6
click at [523, 217] on div "Name: Membership: Total Visits: Card on file: Last Visit: Points: Service Total…" at bounding box center [455, 132] width 163 height 181
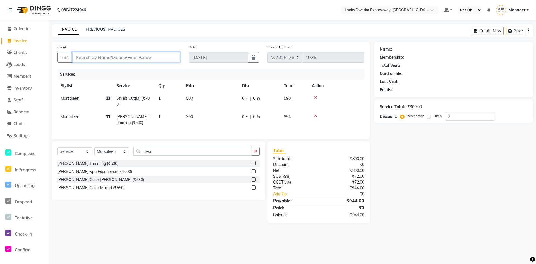
drag, startPoint x: 97, startPoint y: 57, endPoint x: 88, endPoint y: 50, distance: 11.9
click at [97, 56] on input "Client" at bounding box center [126, 57] width 108 height 11
type input "9873170277"
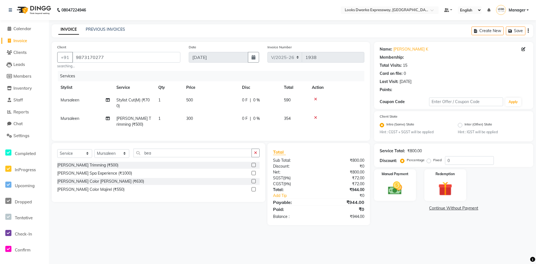
select select "1: Object"
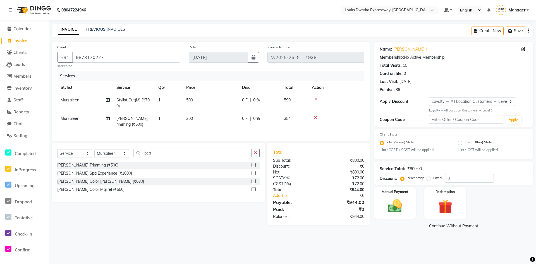
click at [226, 219] on div "Select Service Product Membership Package Voucher Prepaid Gift Card Select Styl…" at bounding box center [156, 184] width 218 height 82
click at [391, 91] on div "Points:" at bounding box center [386, 90] width 13 height 6
click at [389, 91] on div "Points:" at bounding box center [386, 90] width 13 height 6
click at [394, 91] on div "286" at bounding box center [396, 90] width 7 height 6
click at [454, 211] on img at bounding box center [445, 206] width 24 height 18
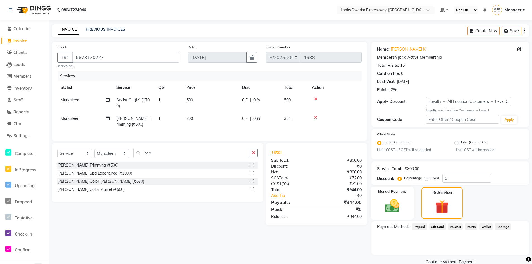
click at [399, 206] on img at bounding box center [392, 205] width 24 height 17
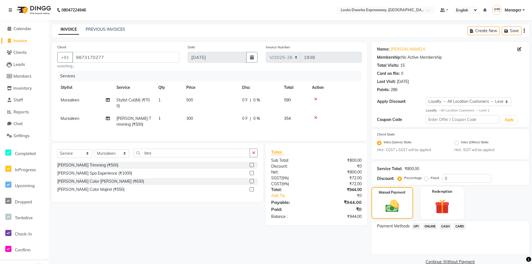
click at [434, 215] on div "Redemption" at bounding box center [441, 202] width 43 height 33
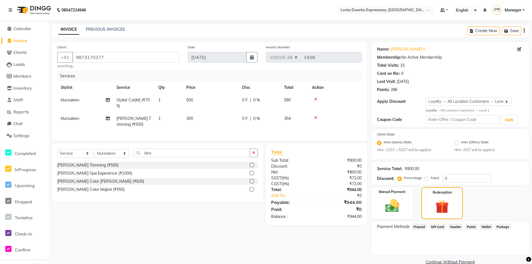
click at [471, 228] on span "Points" at bounding box center [471, 226] width 12 height 6
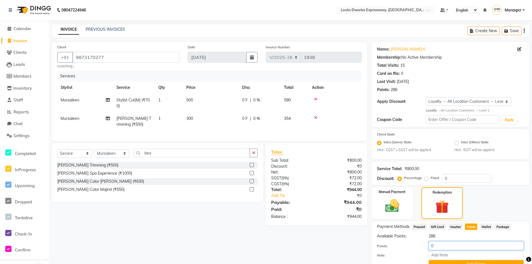
click at [447, 246] on input "0" at bounding box center [475, 245] width 95 height 9
type input "200"
click at [176, 225] on div "Select Service Product Membership Package Voucher Prepaid Gift Card Select Styl…" at bounding box center [155, 184] width 216 height 82
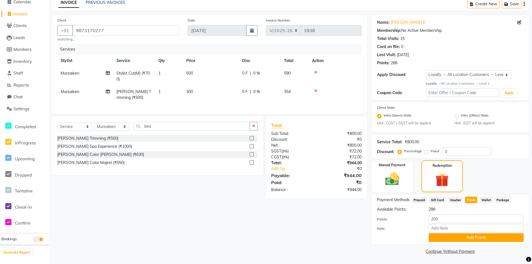
click at [441, 242] on div "Payment Methods Prepaid Gift Card Voucher Points Wallet Package Available Point…" at bounding box center [450, 219] width 158 height 50
click at [441, 239] on button "Add Points" at bounding box center [475, 237] width 95 height 9
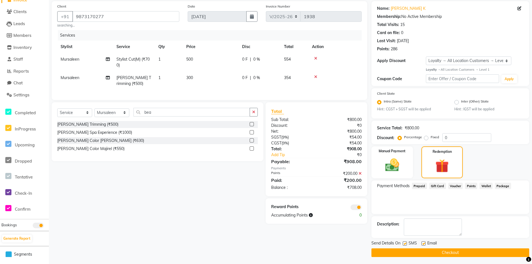
scroll to position [42, 0]
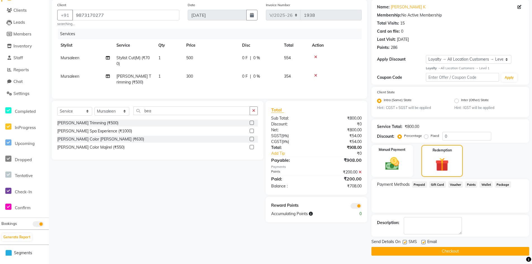
click at [448, 252] on button "Checkout" at bounding box center [450, 251] width 158 height 9
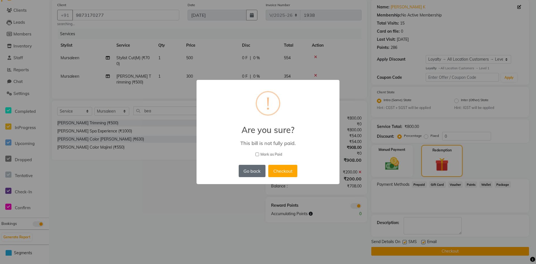
click at [253, 172] on button "Go back" at bounding box center [252, 171] width 27 height 12
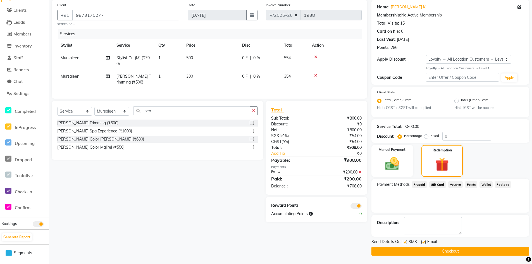
click at [438, 251] on button "Checkout" at bounding box center [450, 251] width 158 height 9
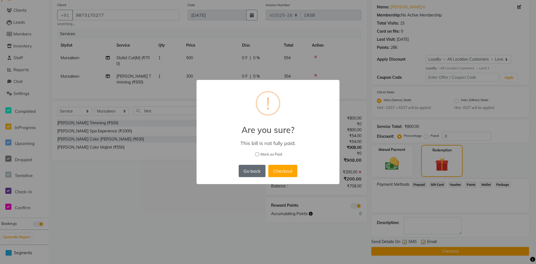
click at [253, 167] on button "Go back" at bounding box center [252, 171] width 27 height 12
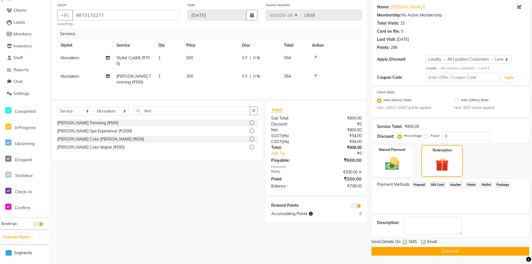
click at [442, 248] on button "Checkout" at bounding box center [450, 251] width 158 height 9
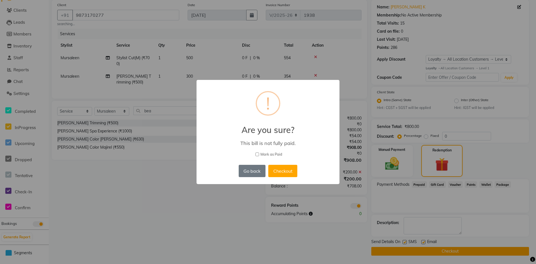
click at [365, 208] on div "× ! Are you sure? This bill is not fully paid. [PERSON_NAME] as Paid Go back No…" at bounding box center [268, 132] width 536 height 264
click at [253, 171] on button "Go back" at bounding box center [252, 171] width 27 height 12
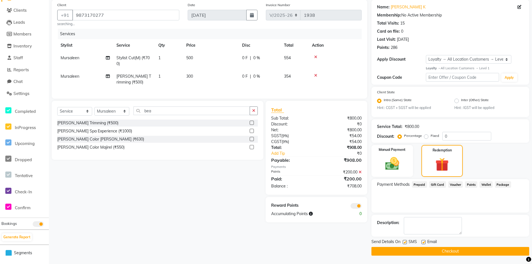
click at [357, 209] on span at bounding box center [355, 206] width 11 height 6
click at [361, 207] on input "checkbox" at bounding box center [361, 207] width 0 height 0
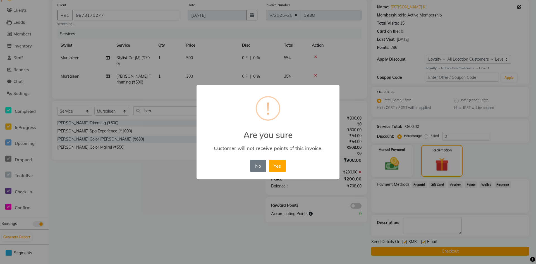
click at [354, 208] on div "× ! Are you sure Customer will not receive points of this invoice. No No Yes" at bounding box center [268, 132] width 536 height 264
click at [257, 170] on button "No" at bounding box center [258, 166] width 16 height 12
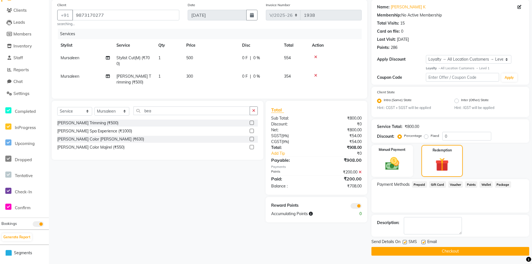
click at [457, 250] on button "Checkout" at bounding box center [450, 251] width 158 height 9
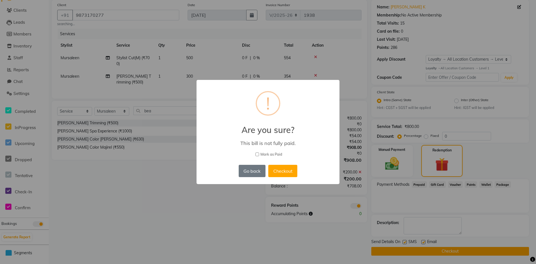
click at [462, 136] on div "× ! Are you sure? This bill is not fully paid. [PERSON_NAME] as Paid Go back No…" at bounding box center [268, 132] width 536 height 264
click at [251, 175] on button "Go back" at bounding box center [252, 171] width 27 height 12
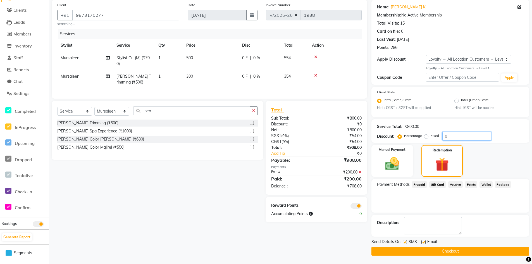
click at [452, 132] on div "Service Total: ₹800.00 Discount: Percentage Fixed 0" at bounding box center [450, 130] width 147 height 19
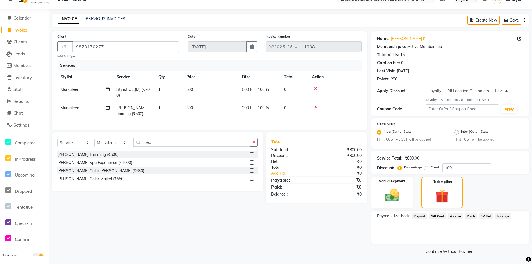
click at [240, 231] on div "Client [PHONE_NUMBER] searching... Date [DATE] Invoice Number V/2025 V/[PHONE_N…" at bounding box center [209, 143] width 324 height 224
click at [460, 166] on input "100" at bounding box center [466, 167] width 49 height 9
type input "1"
click at [474, 216] on span "Points" at bounding box center [471, 216] width 12 height 6
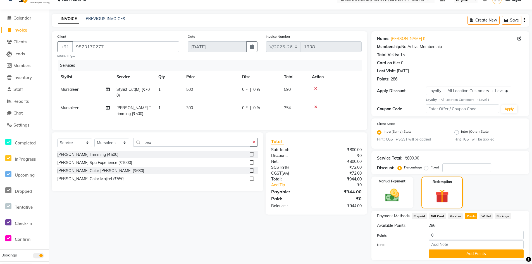
scroll to position [27, 0]
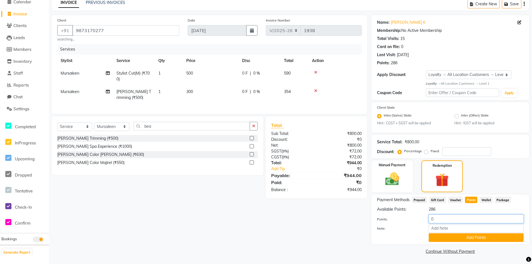
click at [436, 218] on input "0" at bounding box center [475, 218] width 95 height 9
type input "200"
click at [491, 237] on button "Add Points" at bounding box center [475, 237] width 95 height 9
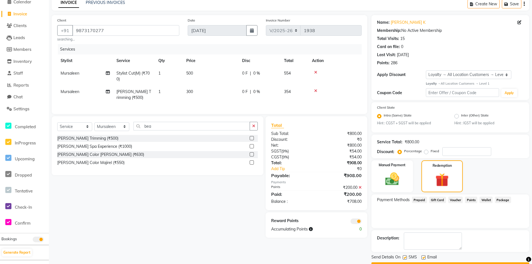
scroll to position [42, 0]
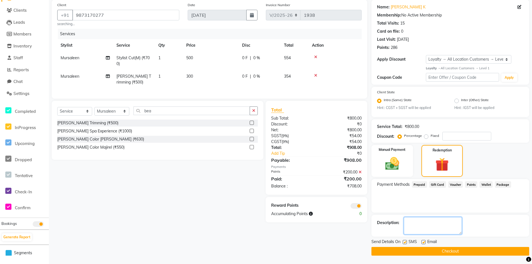
click at [418, 225] on textarea at bounding box center [433, 225] width 58 height 17
type textarea "200"
click at [456, 253] on button "Checkout" at bounding box center [450, 251] width 158 height 9
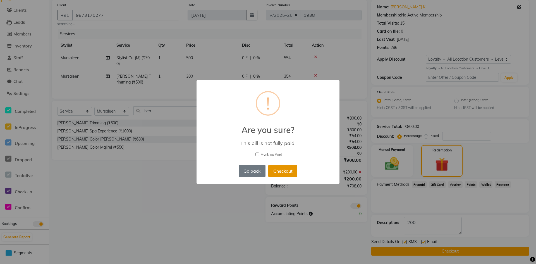
click at [278, 174] on button "Checkout" at bounding box center [282, 171] width 29 height 12
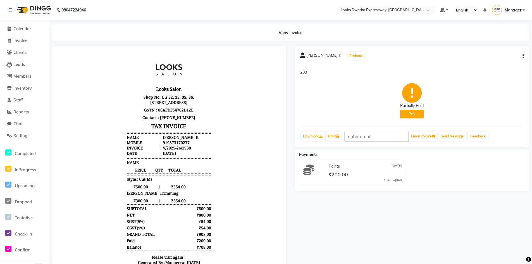
scroll to position [42, 0]
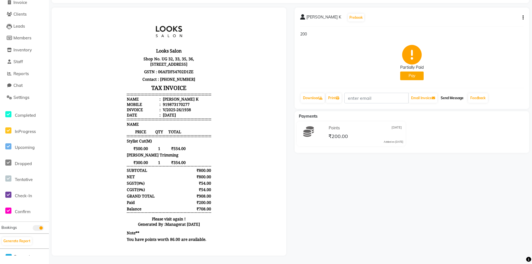
click at [457, 94] on button "Send Message" at bounding box center [451, 97] width 27 height 9
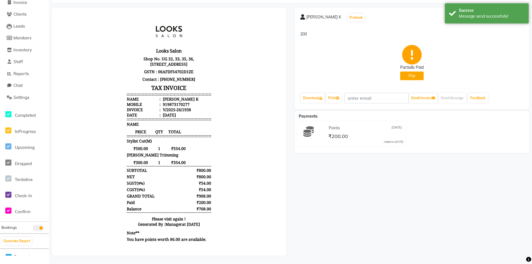
select select "6011"
select select "service"
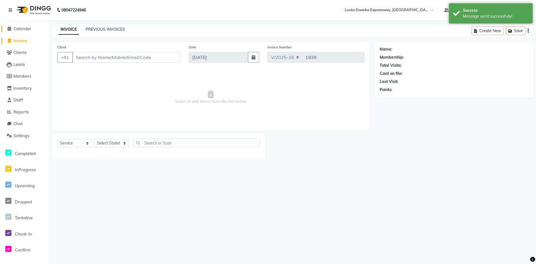
click at [28, 28] on span "Calendar" at bounding box center [22, 28] width 18 height 5
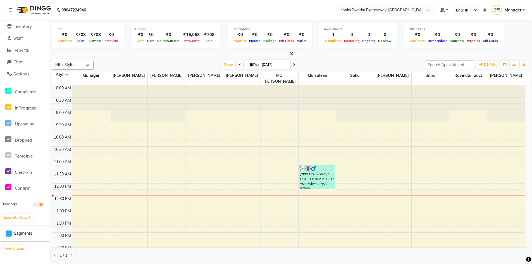
scroll to position [65, 0]
